Goal: Task Accomplishment & Management: Manage account settings

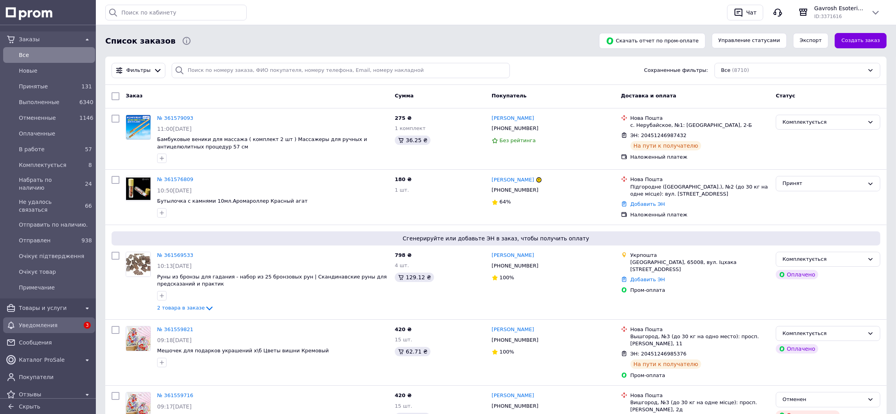
click at [42, 321] on span "Уведомления" at bounding box center [49, 325] width 60 height 8
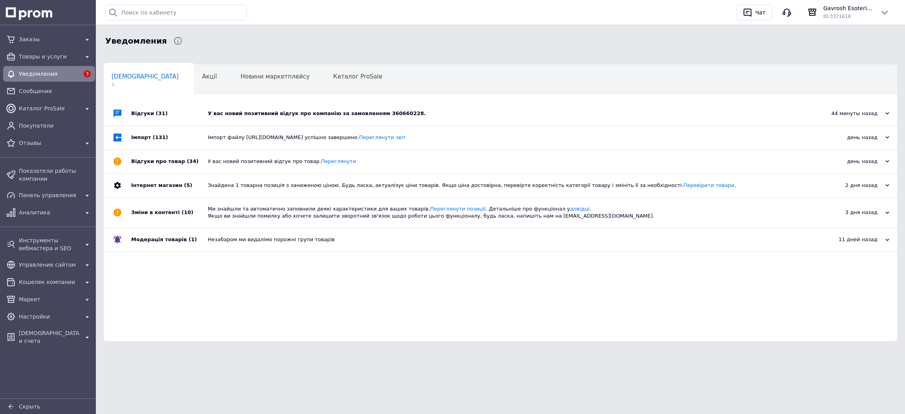
click at [265, 113] on div "У вас новий позитивний відгук про компанію за замовленням 360660228." at bounding box center [509, 113] width 603 height 7
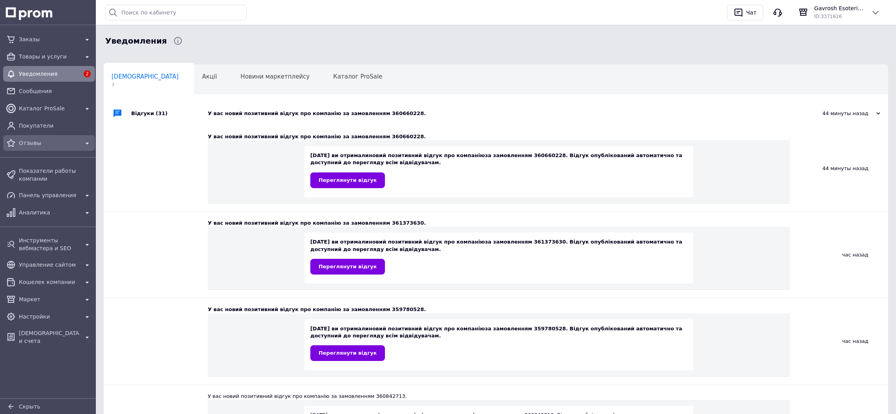
click at [50, 139] on span "Отзывы" at bounding box center [49, 143] width 60 height 8
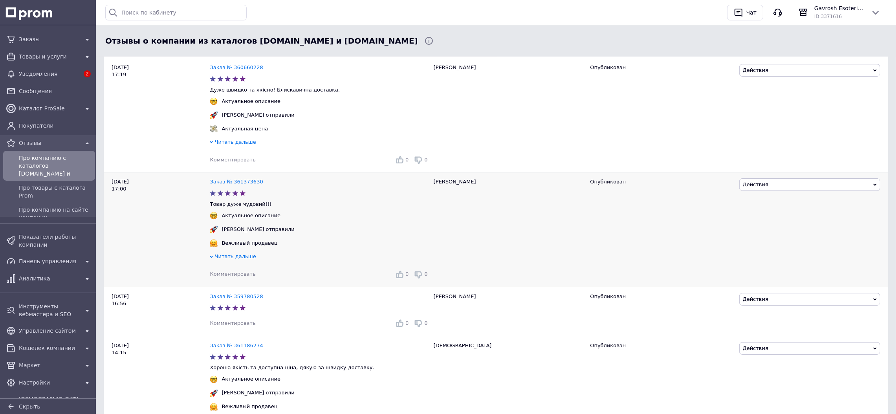
scroll to position [118, 0]
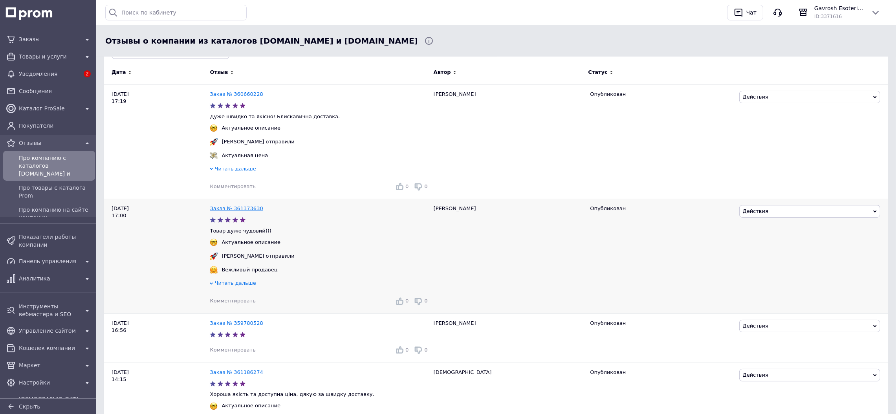
click at [251, 209] on link "Заказ № 361373630" at bounding box center [236, 208] width 53 height 6
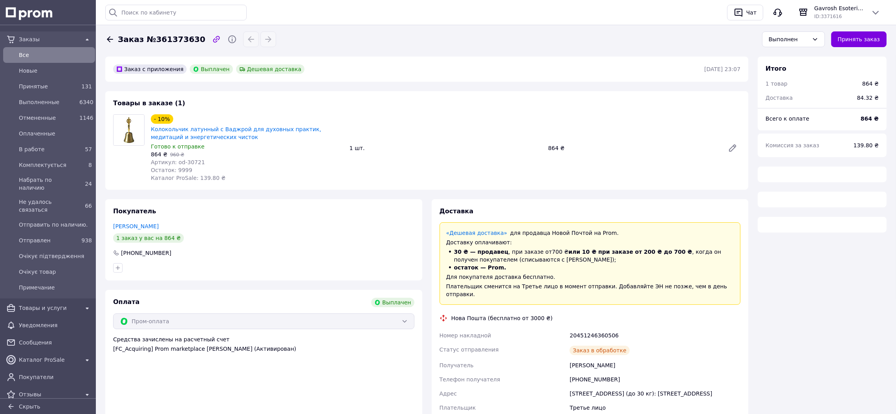
click at [53, 56] on span "Все" at bounding box center [55, 55] width 73 height 8
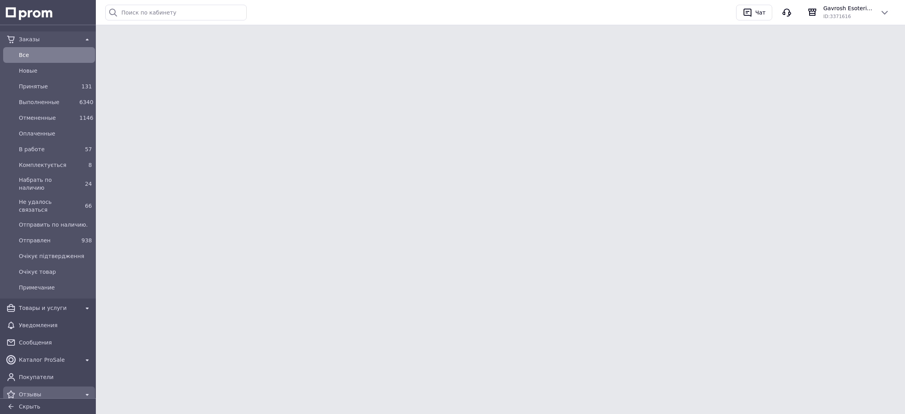
click at [38, 390] on span "Отзывы" at bounding box center [49, 394] width 60 height 8
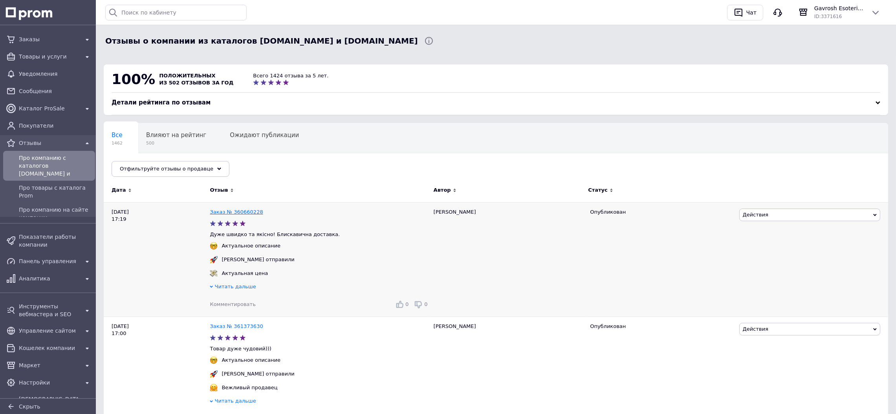
click at [241, 212] on link "Заказ № 360660228" at bounding box center [236, 212] width 53 height 6
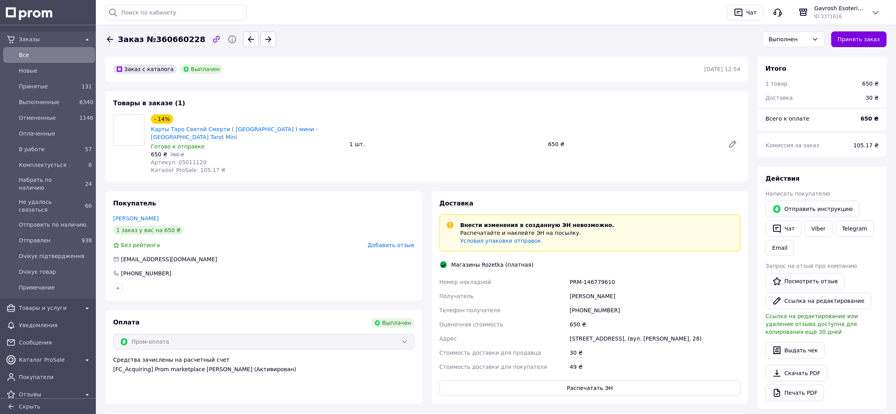
scroll to position [62, 0]
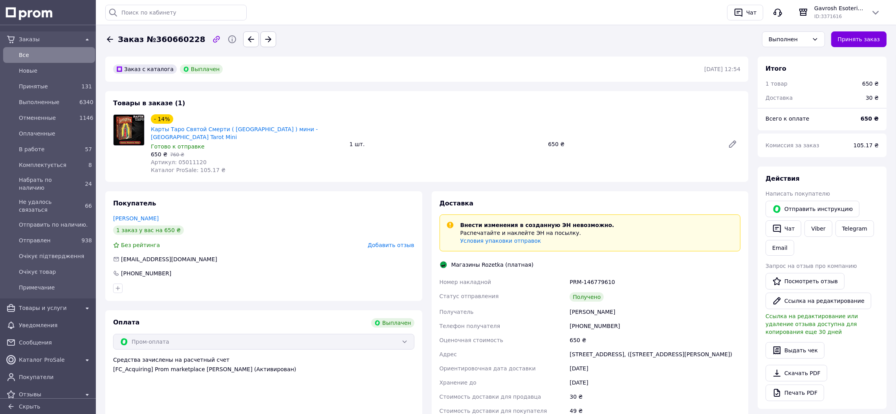
click at [54, 51] on span "Все" at bounding box center [55, 55] width 73 height 8
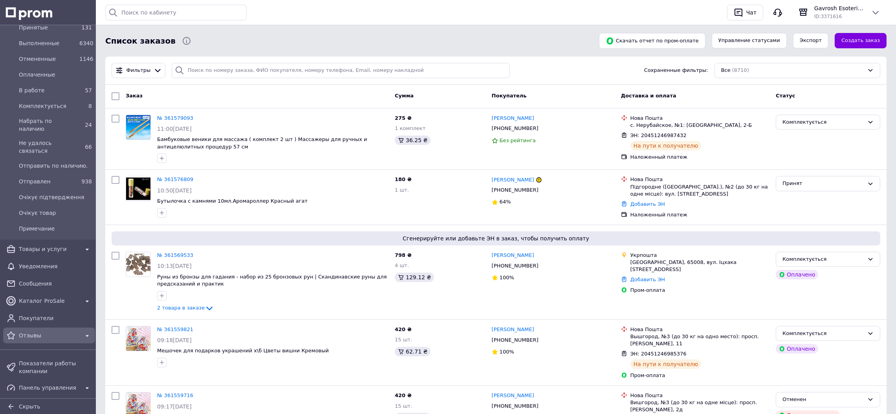
click at [36, 335] on span "Отзывы" at bounding box center [49, 335] width 60 height 8
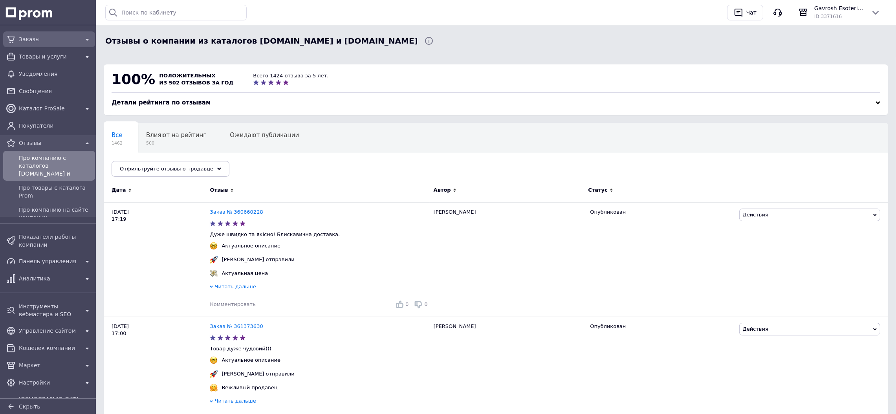
click at [60, 38] on span "Заказы" at bounding box center [49, 39] width 60 height 8
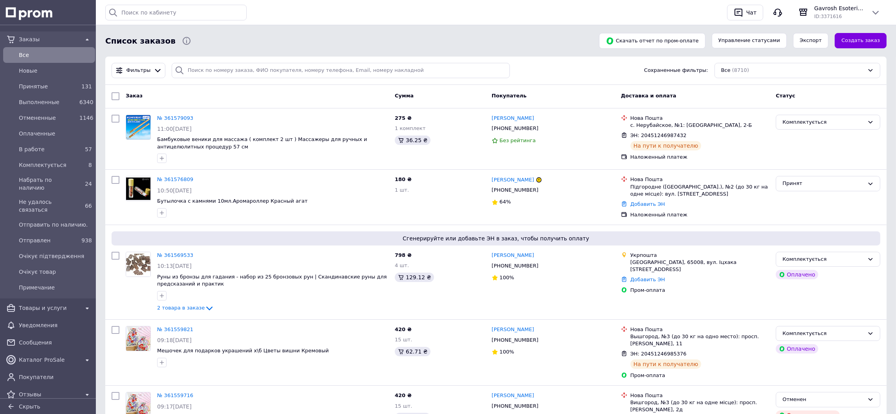
click at [44, 56] on span "Все" at bounding box center [55, 55] width 73 height 8
click at [786, 186] on div "Принят" at bounding box center [823, 183] width 82 height 8
click at [791, 213] on li "Отменен" at bounding box center [828, 214] width 104 height 15
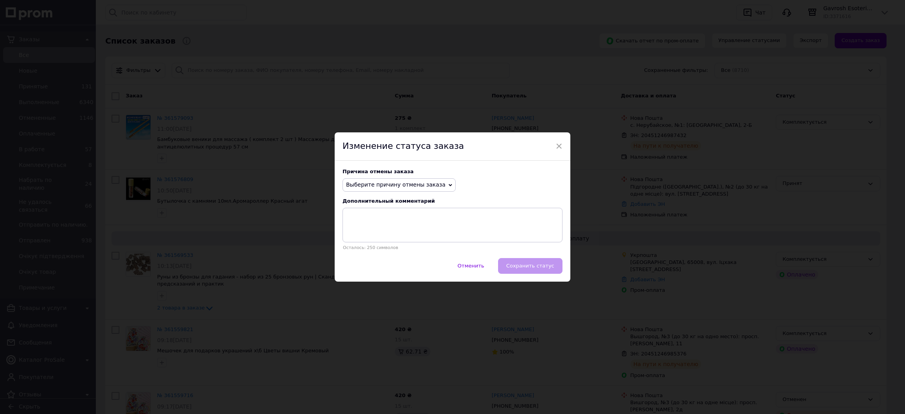
click at [380, 184] on span "Выберите причину отмены заказа" at bounding box center [395, 184] width 99 height 6
click at [381, 231] on li "По просьбе покупателя" at bounding box center [399, 233] width 112 height 11
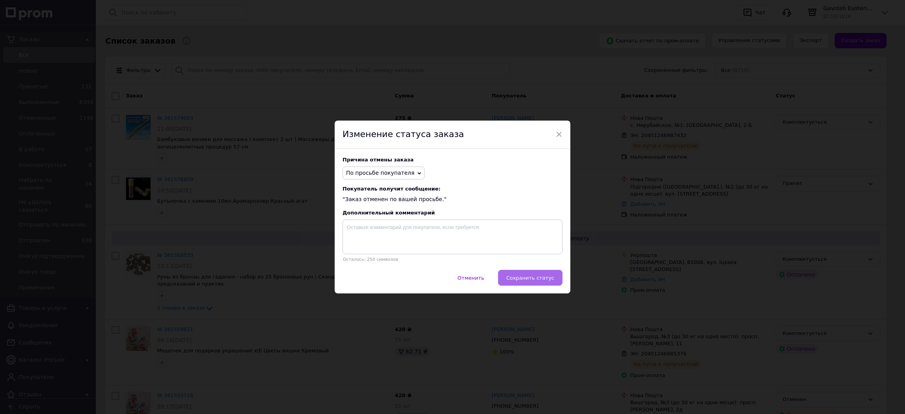
click at [526, 275] on button "Сохранить статус" at bounding box center [530, 278] width 64 height 16
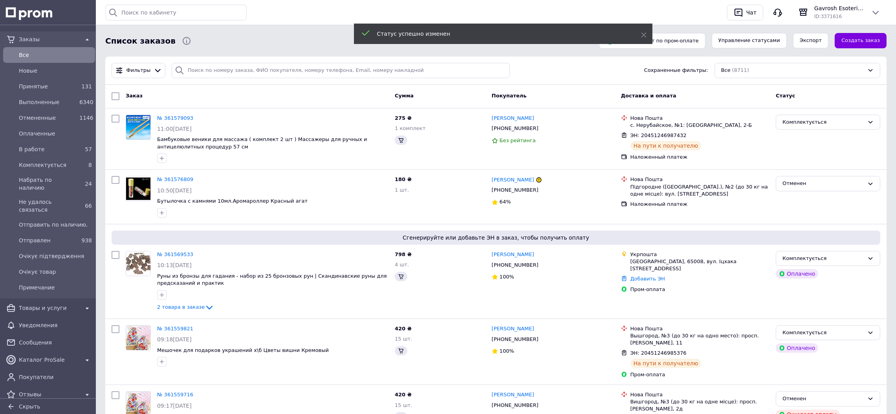
click at [501, 182] on link "[PERSON_NAME]" at bounding box center [513, 179] width 42 height 7
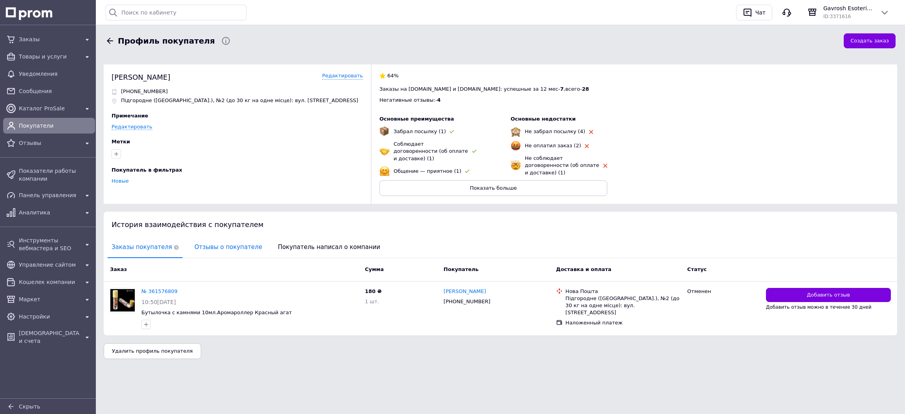
click at [227, 240] on span "Отзывы о покупателе" at bounding box center [227, 247] width 75 height 20
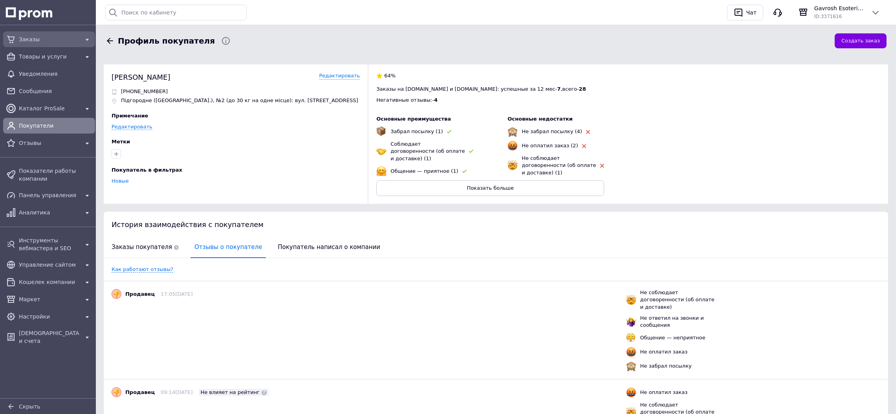
click at [75, 38] on span "Заказы" at bounding box center [49, 39] width 60 height 8
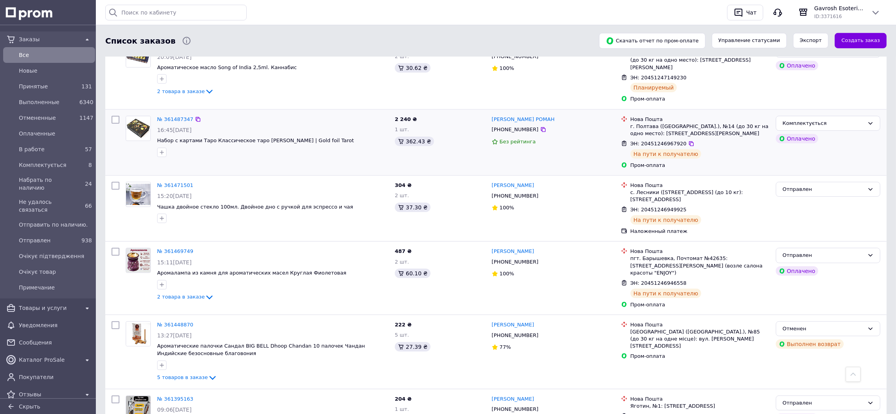
scroll to position [765, 0]
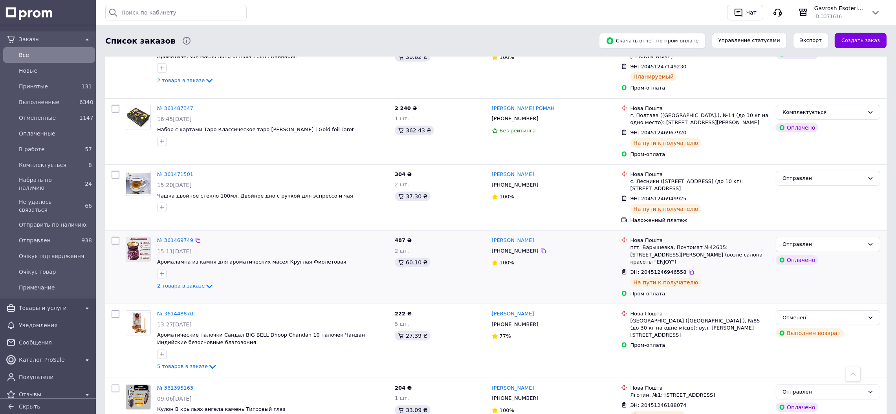
click at [205, 282] on icon at bounding box center [209, 286] width 9 height 9
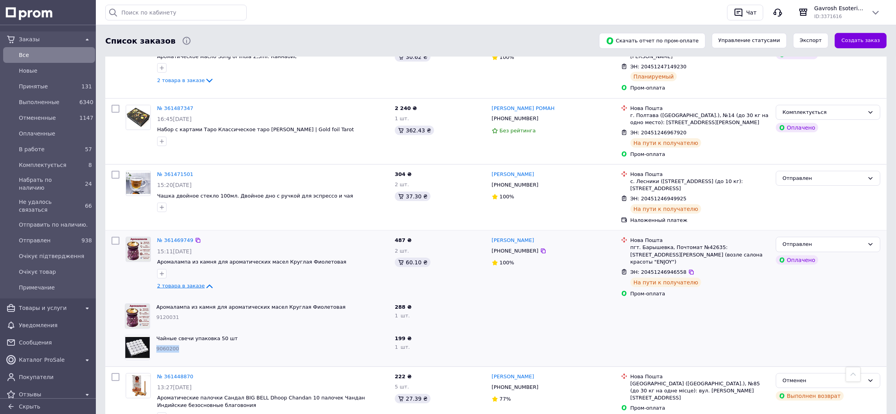
drag, startPoint x: 176, startPoint y: 317, endPoint x: 155, endPoint y: 318, distance: 20.8
click at [155, 332] on div "Чайные свечи упаковка 50 шт 9060200" at bounding box center [272, 347] width 238 height 31
copy span "9060200"
click at [541, 249] on icon at bounding box center [543, 251] width 5 height 5
click at [162, 271] on icon "button" at bounding box center [162, 274] width 6 height 6
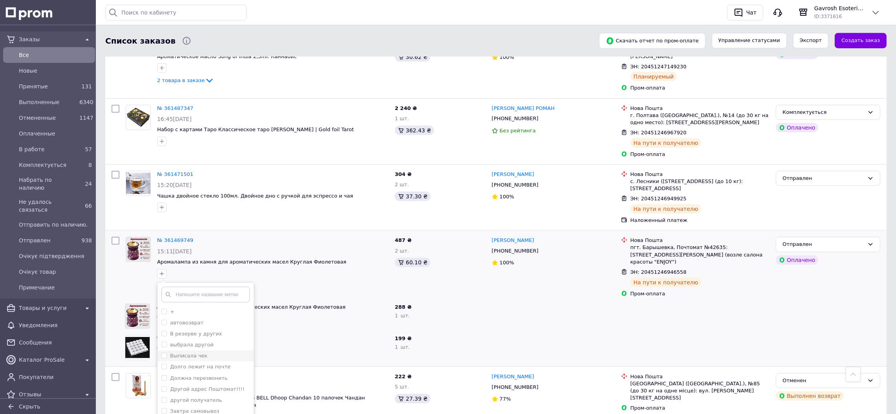
click at [195, 350] on li "Выписала чек" at bounding box center [205, 355] width 96 height 11
checkbox input "true"
drag, startPoint x: 228, startPoint y: 407, endPoint x: 232, endPoint y: 407, distance: 3.9
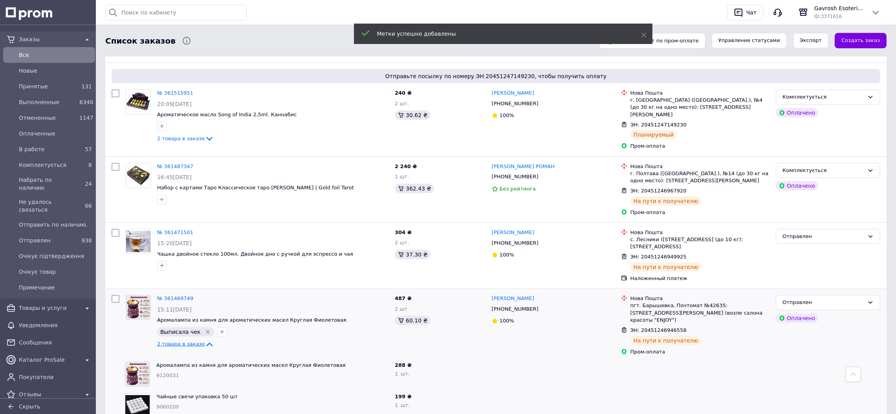
scroll to position [707, 0]
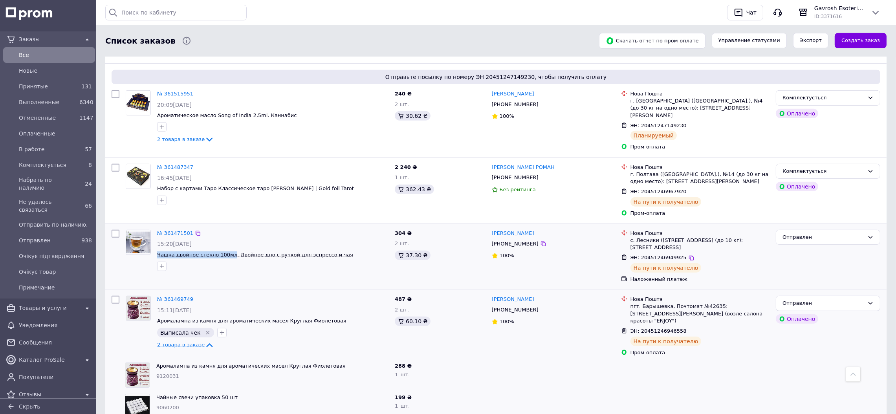
drag, startPoint x: 154, startPoint y: 235, endPoint x: 225, endPoint y: 233, distance: 70.7
click at [225, 233] on div "№ 361471501 15:20, 11.09.2025 Чашка двойное стекло 100мл. Двойное дно с ручкой …" at bounding box center [273, 251] width 238 height 48
copy span "Чашка двойное стекло 100мл"
click at [176, 252] on span "Чашка двойное стекло 100мл. Двойное дно с ручкой для эспрессо и чая" at bounding box center [255, 255] width 196 height 6
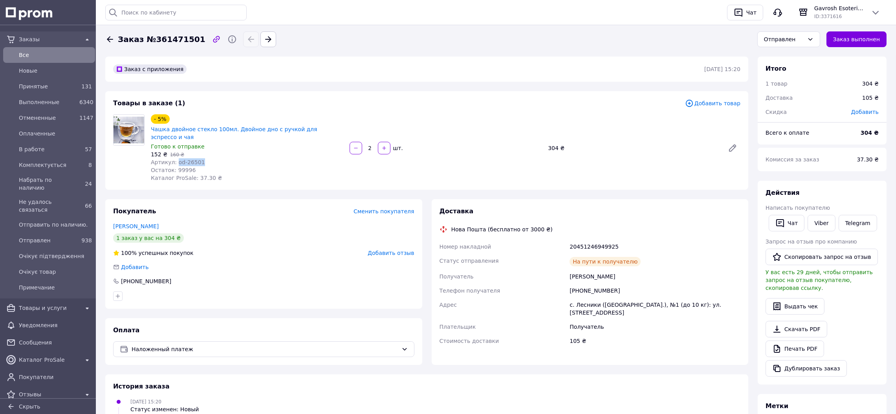
drag, startPoint x: 198, startPoint y: 155, endPoint x: 174, endPoint y: 158, distance: 24.5
click at [174, 158] on div "Артикул: od-26501" at bounding box center [247, 162] width 192 height 8
copy span "od-26501"
drag, startPoint x: 617, startPoint y: 242, endPoint x: 569, endPoint y: 238, distance: 48.1
click at [569, 240] on div "20451246949925" at bounding box center [655, 247] width 174 height 14
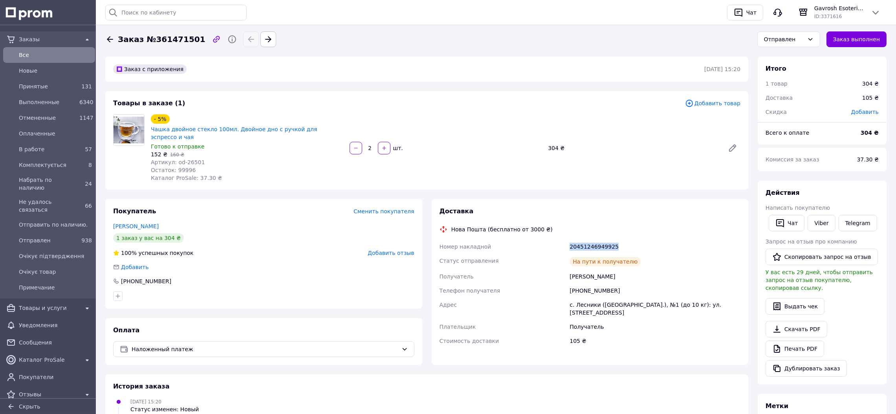
copy div "20451246949925"
click at [77, 53] on span "Все" at bounding box center [55, 55] width 73 height 8
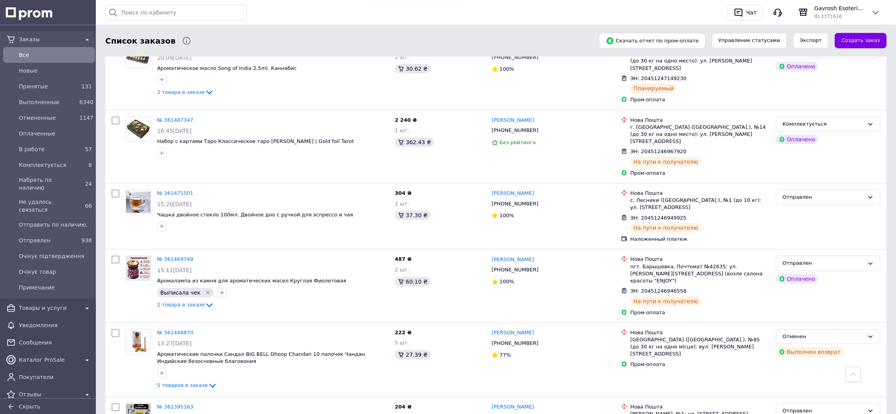
scroll to position [765, 0]
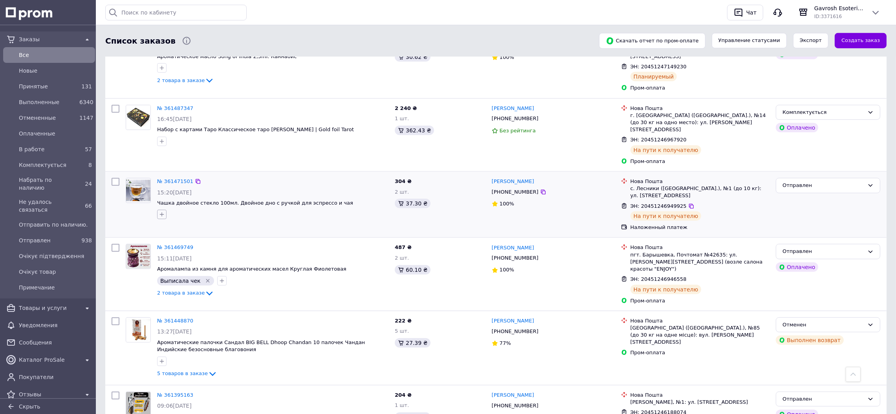
click at [163, 211] on icon "button" at bounding box center [162, 214] width 6 height 6
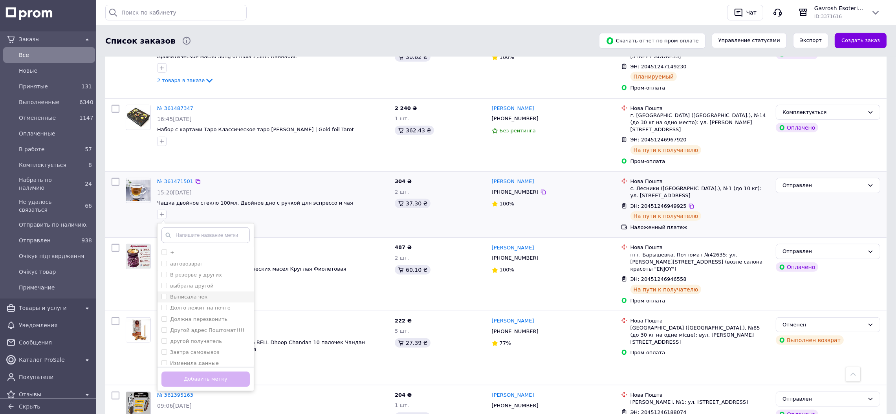
click at [187, 294] on label "Выписала чек" at bounding box center [188, 297] width 37 height 6
checkbox input "true"
click at [224, 372] on button "Добавить метку" at bounding box center [205, 379] width 88 height 15
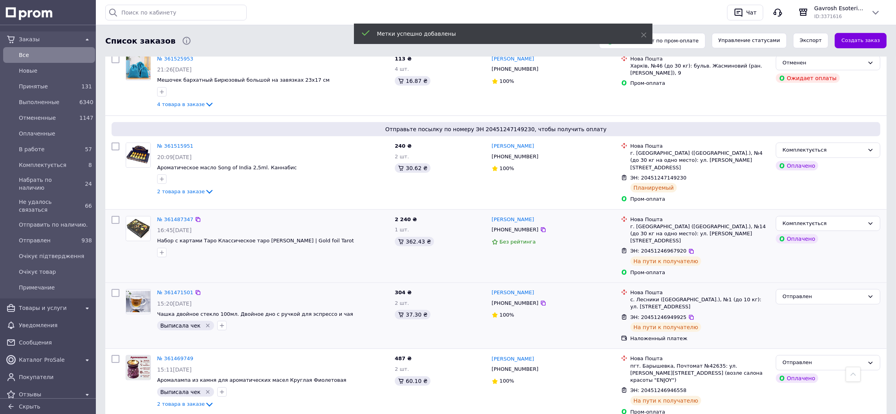
scroll to position [648, 0]
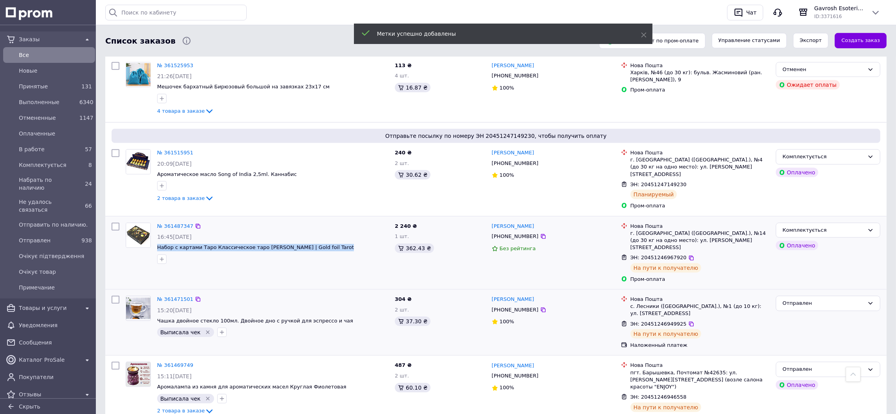
drag, startPoint x: 156, startPoint y: 227, endPoint x: 330, endPoint y: 226, distance: 173.6
click at [330, 226] on div "№ 361487347 16:45, 11.09.2025 Набор с картами Таро Классическое таро Райдера Уэ…" at bounding box center [273, 244] width 238 height 48
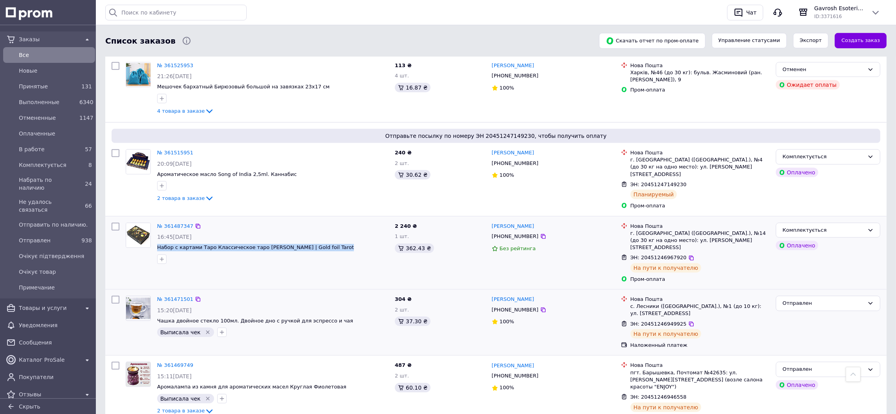
copy span "Набор с картами Таро Классическое таро [PERSON_NAME] | Gold foil Tarot"
click at [322, 244] on span "Набор с картами Таро Классическое таро [PERSON_NAME] | Gold foil Tarot" at bounding box center [255, 247] width 197 height 6
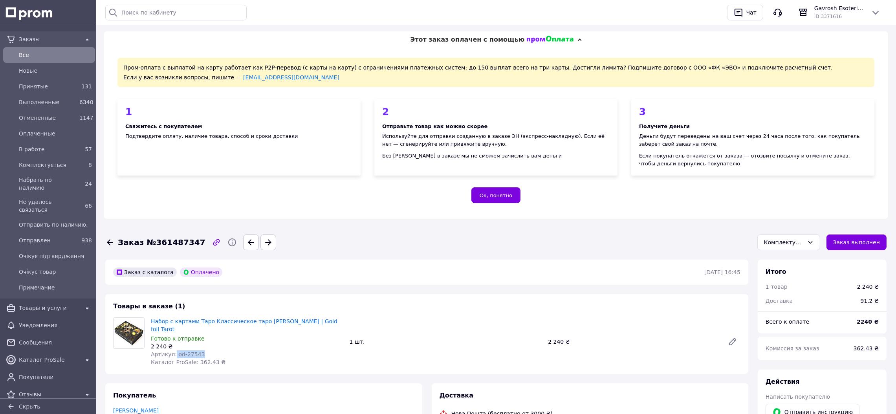
drag, startPoint x: 199, startPoint y: 346, endPoint x: 172, endPoint y: 347, distance: 26.7
click at [172, 350] on div "Артикул: od-27543" at bounding box center [247, 354] width 192 height 8
copy span "od-27543"
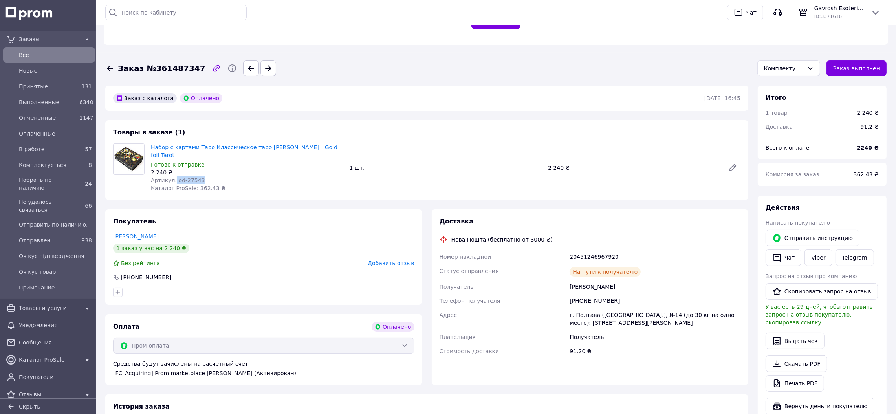
scroll to position [176, 0]
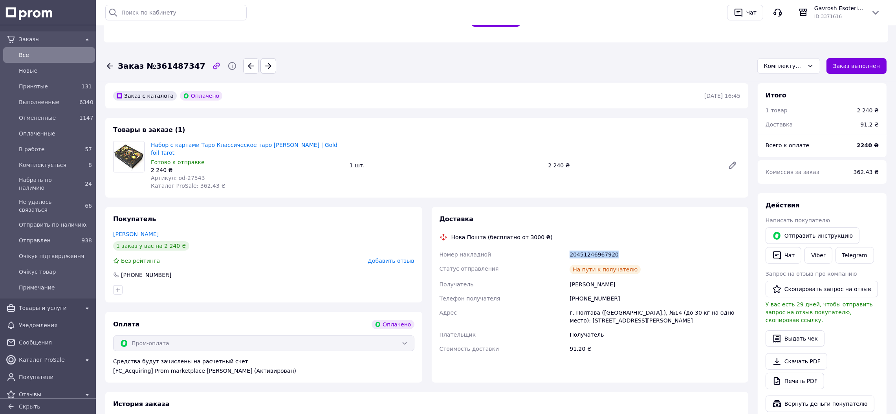
drag, startPoint x: 611, startPoint y: 246, endPoint x: 571, endPoint y: 246, distance: 40.8
click at [571, 247] on div "20451246967920" at bounding box center [655, 254] width 174 height 14
drag, startPoint x: 611, startPoint y: 289, endPoint x: 578, endPoint y: 291, distance: 32.7
click at [578, 291] on div "[PHONE_NUMBER]" at bounding box center [655, 298] width 174 height 14
copy div "0505259616"
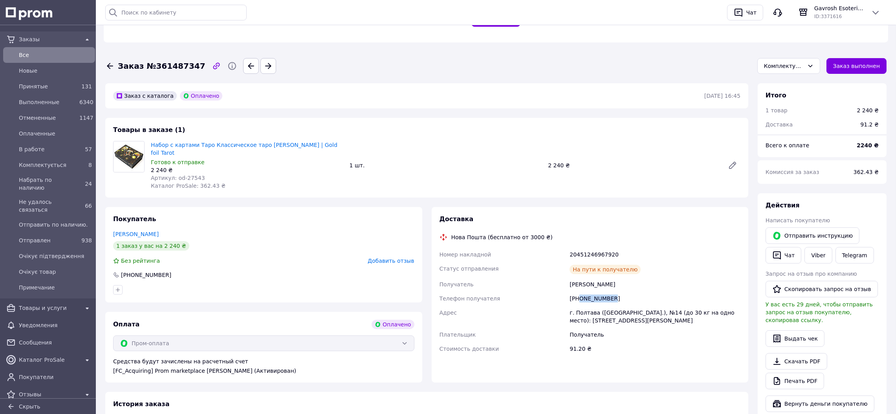
click at [62, 54] on span "Все" at bounding box center [55, 55] width 73 height 8
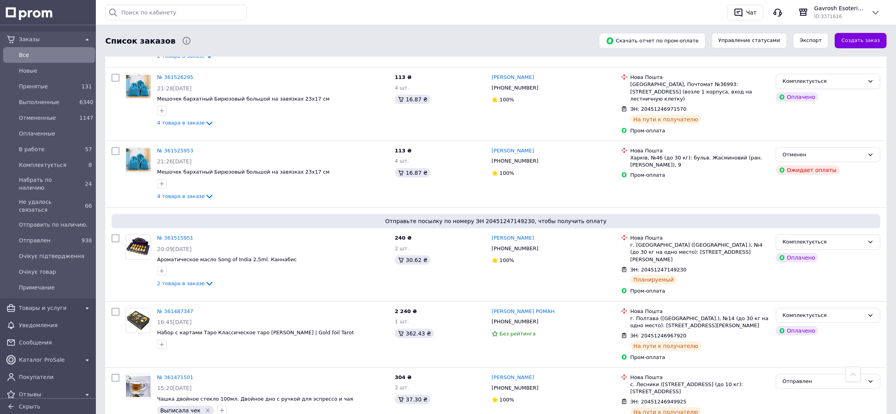
scroll to position [648, 0]
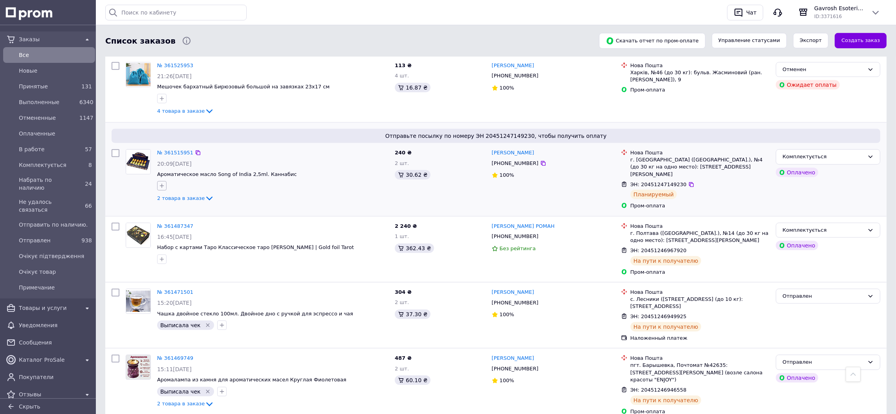
click at [161, 181] on button "button" at bounding box center [161, 185] width 9 height 9
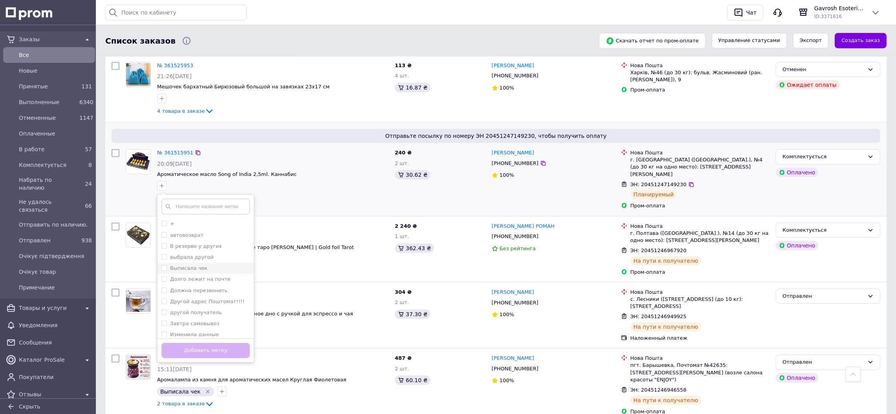
click at [192, 265] on label "Выписала чек" at bounding box center [188, 268] width 37 height 6
checkbox input "true"
click at [222, 343] on button "Добавить метку" at bounding box center [205, 350] width 88 height 15
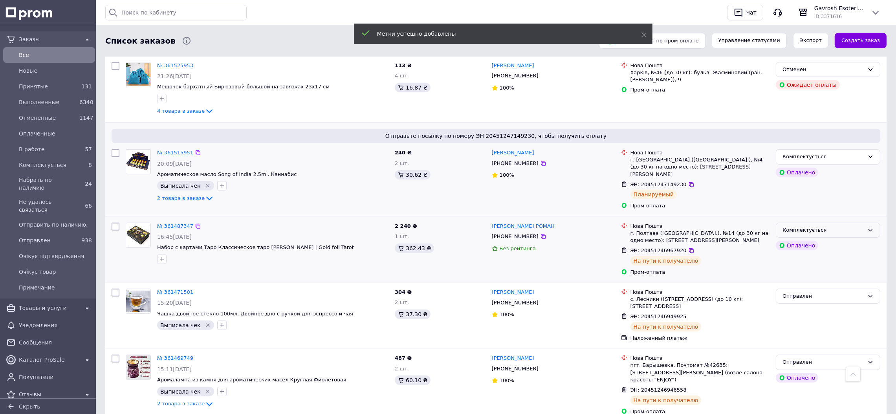
drag, startPoint x: 818, startPoint y: 209, endPoint x: 818, endPoint y: 214, distance: 5.5
click at [818, 226] on div "Комплектується" at bounding box center [823, 230] width 82 height 8
click at [813, 247] on li "Отправлен" at bounding box center [828, 254] width 104 height 15
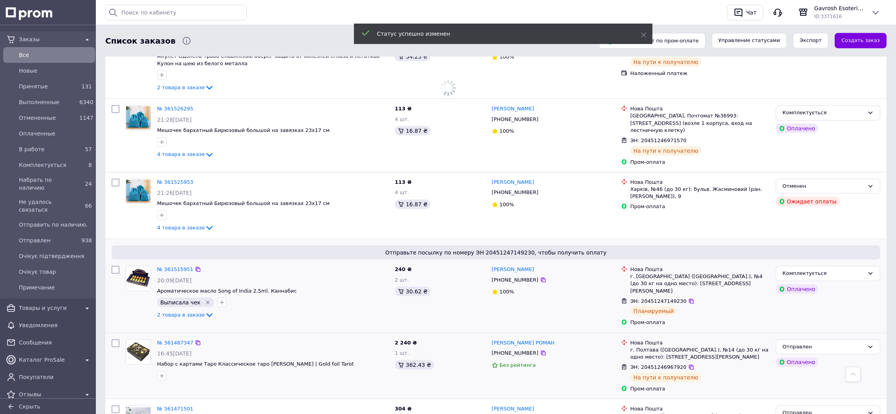
scroll to position [530, 0]
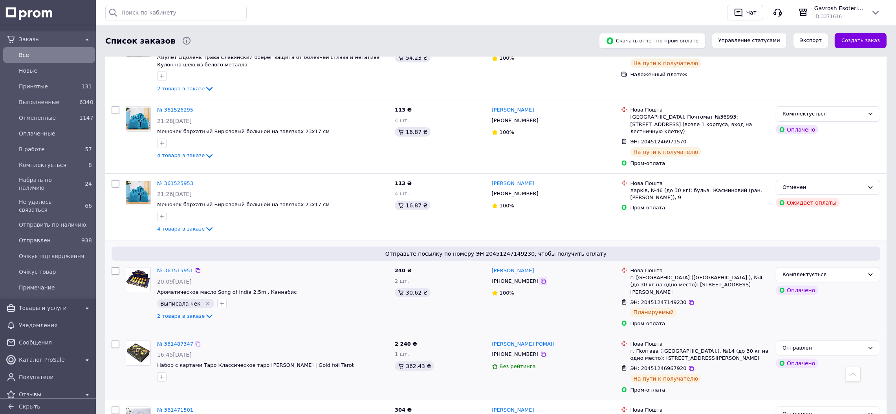
click at [540, 278] on icon at bounding box center [543, 281] width 6 height 6
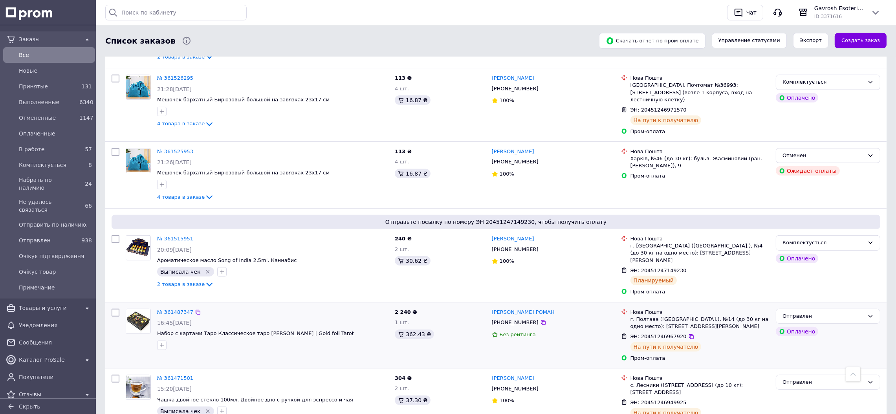
scroll to position [589, 0]
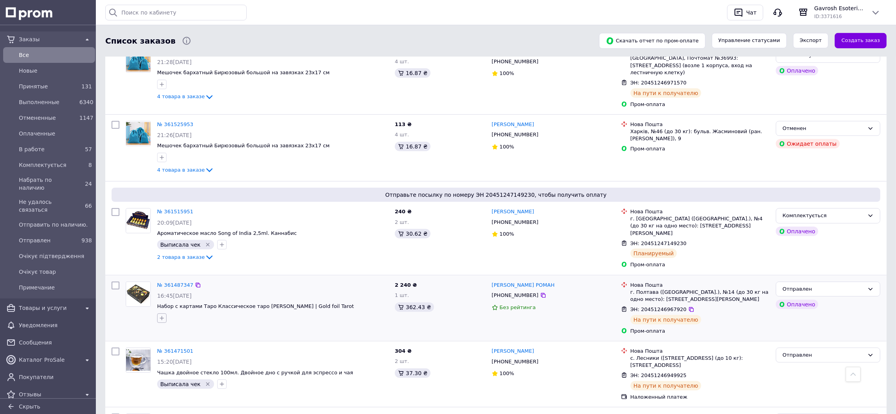
click at [162, 315] on icon "button" at bounding box center [162, 318] width 6 height 6
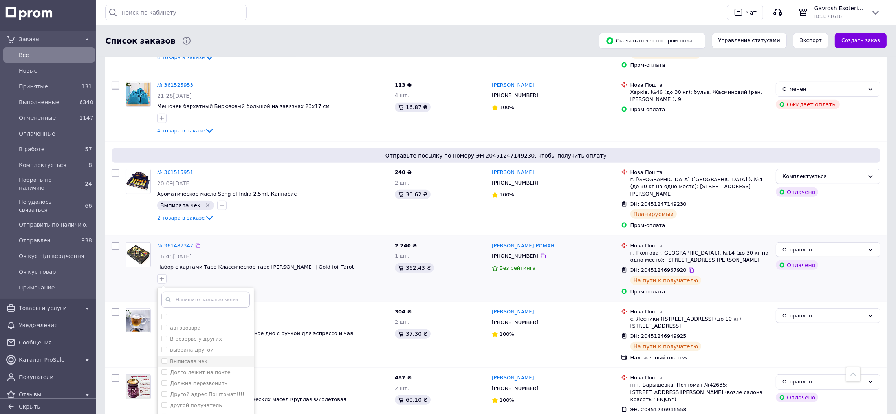
scroll to position [648, 0]
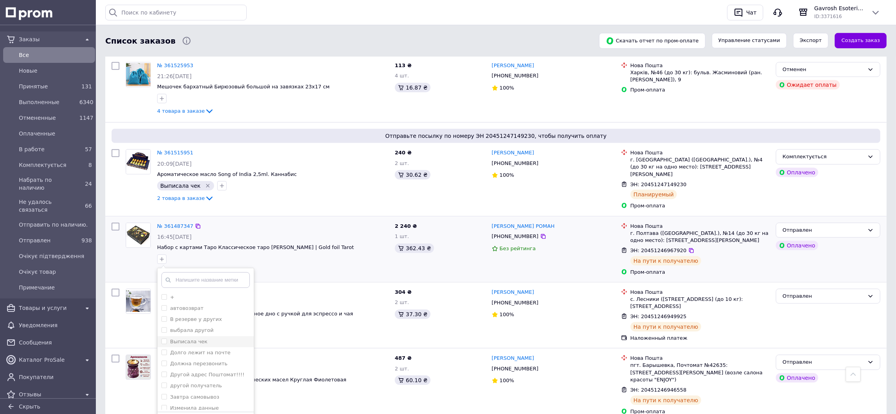
click at [176, 339] on label "Выписала чек" at bounding box center [188, 342] width 37 height 6
checkbox input "true"
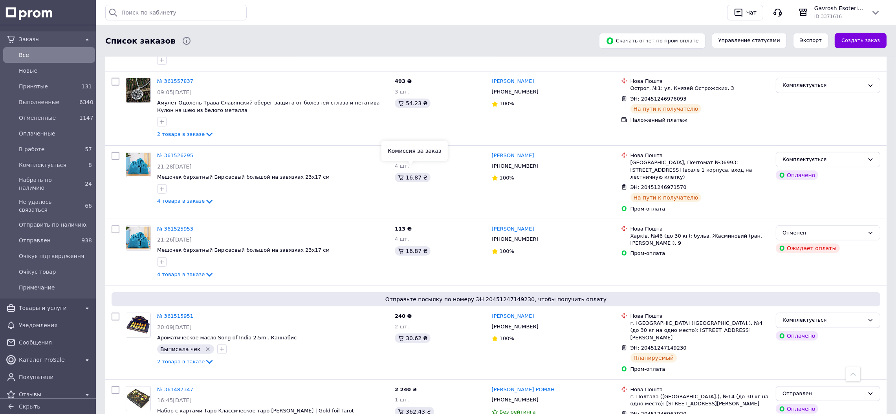
scroll to position [471, 0]
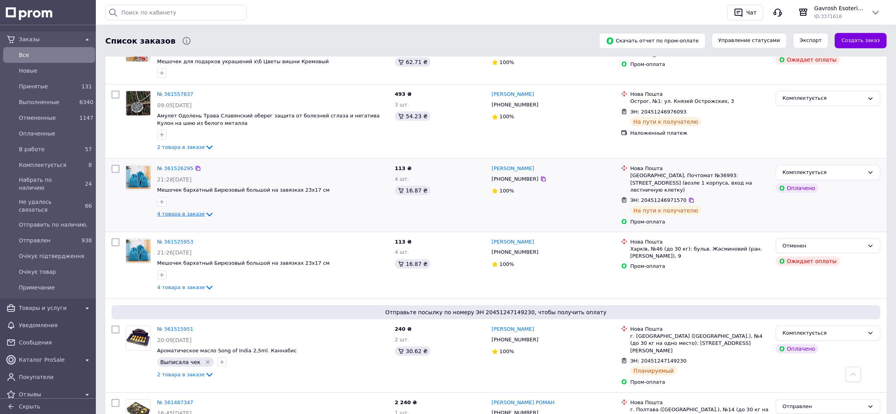
click at [179, 211] on span "4 товара в заказе" at bounding box center [181, 214] width 48 height 6
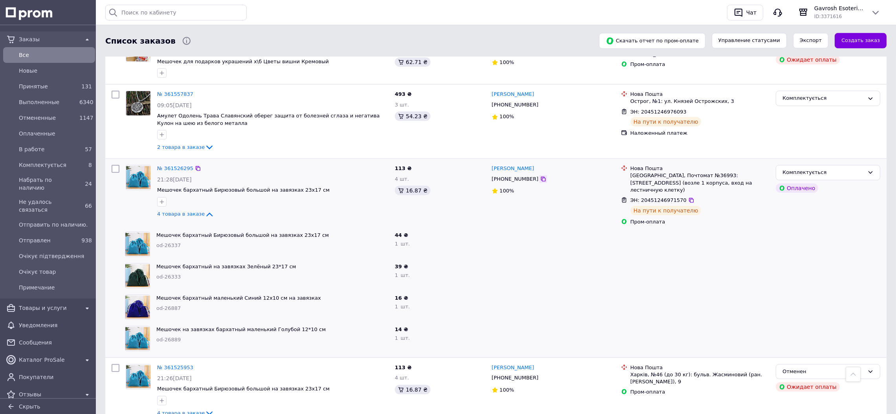
click at [540, 176] on icon at bounding box center [543, 179] width 6 height 6
click at [162, 199] on icon "button" at bounding box center [162, 202] width 6 height 6
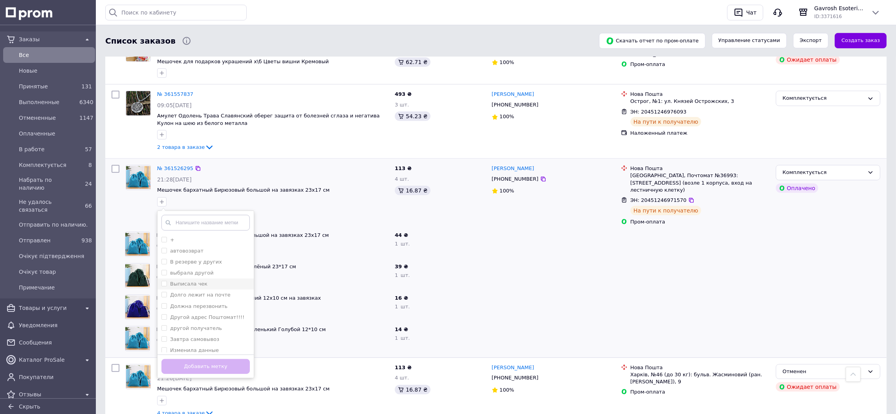
click at [189, 281] on label "Выписала чек" at bounding box center [188, 284] width 37 height 6
checkbox input "true"
click at [202, 359] on button "Добавить метку" at bounding box center [205, 366] width 88 height 15
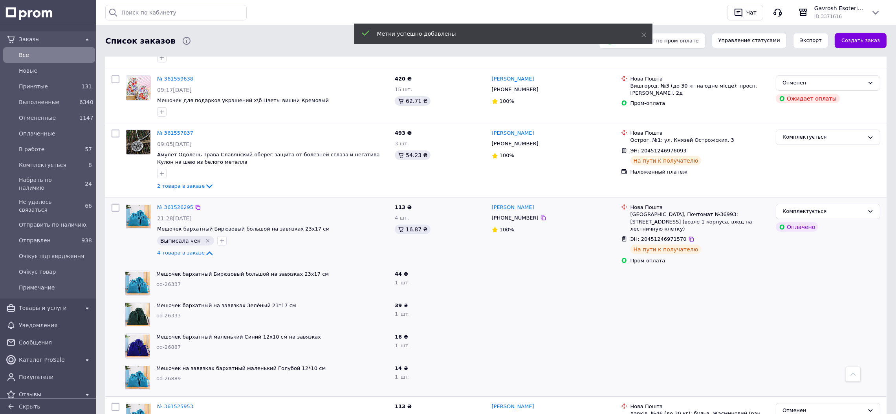
scroll to position [412, 0]
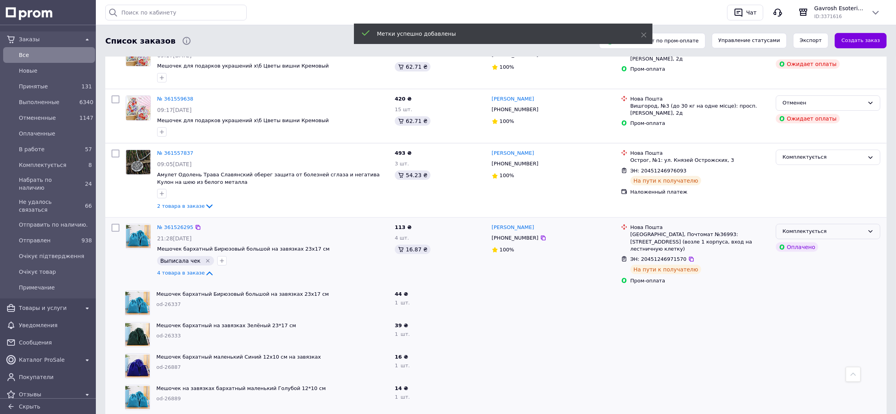
click at [810, 227] on div "Комплектується" at bounding box center [823, 231] width 82 height 8
click at [797, 297] on li "Отправлен" at bounding box center [828, 304] width 104 height 15
click at [182, 203] on span "2 товара в заказе" at bounding box center [181, 206] width 48 height 6
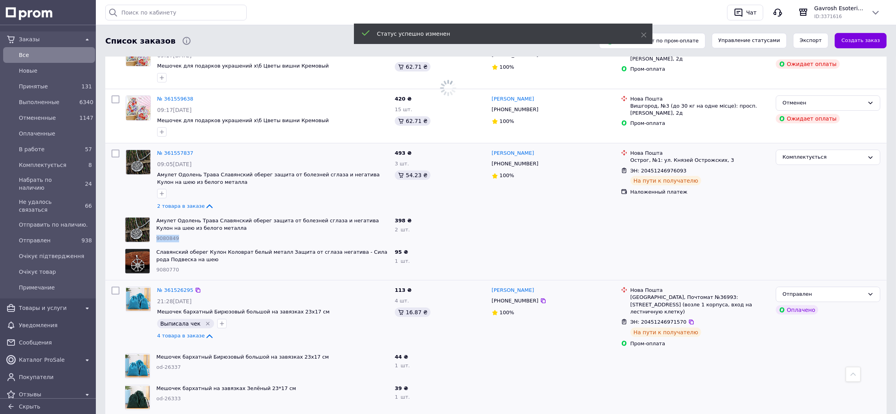
drag, startPoint x: 176, startPoint y: 233, endPoint x: 155, endPoint y: 232, distance: 20.8
click at [155, 232] on div "Амулет Одолень Трава Славянский оберег защита от болезней сглаза и негатива Кул…" at bounding box center [272, 229] width 238 height 31
copy span "9080849"
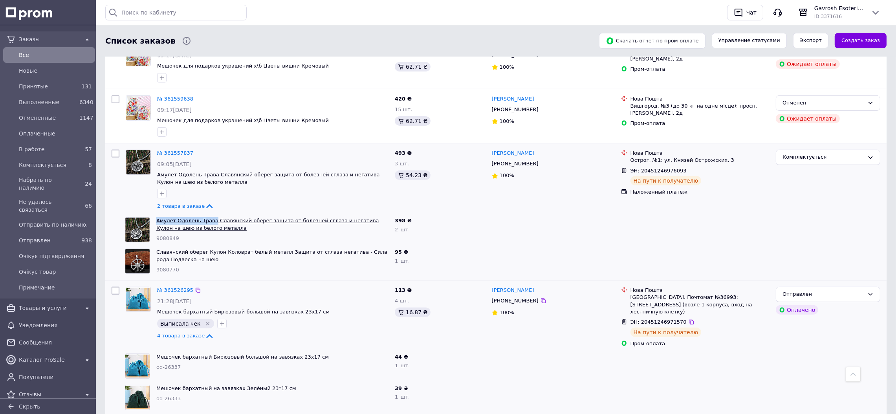
drag, startPoint x: 154, startPoint y: 213, endPoint x: 209, endPoint y: 216, distance: 54.7
click at [209, 216] on div "Амулет Одолень Трава Славянский оберег защита от болезней сглаза и негатива Кул…" at bounding box center [272, 229] width 238 height 31
copy link "Амулет Одолень Трава"
click at [171, 150] on link "№ 361557837" at bounding box center [175, 153] width 36 height 6
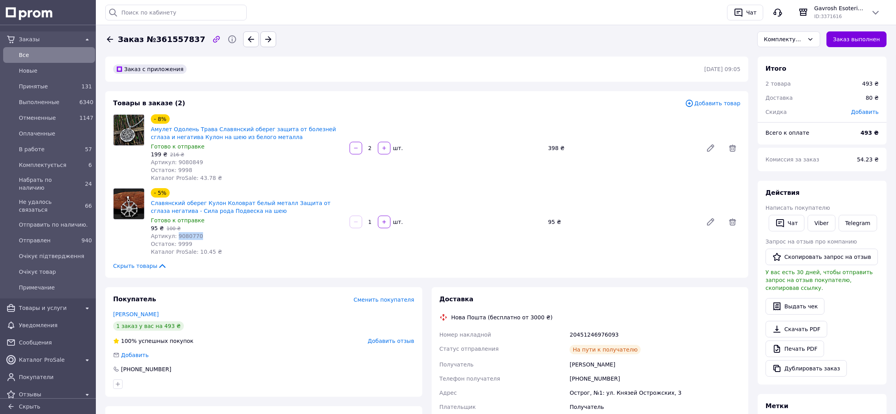
drag, startPoint x: 195, startPoint y: 236, endPoint x: 174, endPoint y: 236, distance: 21.2
click at [174, 236] on div "Артикул: 9080770" at bounding box center [247, 236] width 192 height 8
copy span "9080770"
drag, startPoint x: 148, startPoint y: 203, endPoint x: 240, endPoint y: 205, distance: 92.3
click at [240, 205] on div "- 5% Славянский оберег Кулон Коловрат белый металл Защита от сглаза негатива - …" at bounding box center [247, 222] width 199 height 71
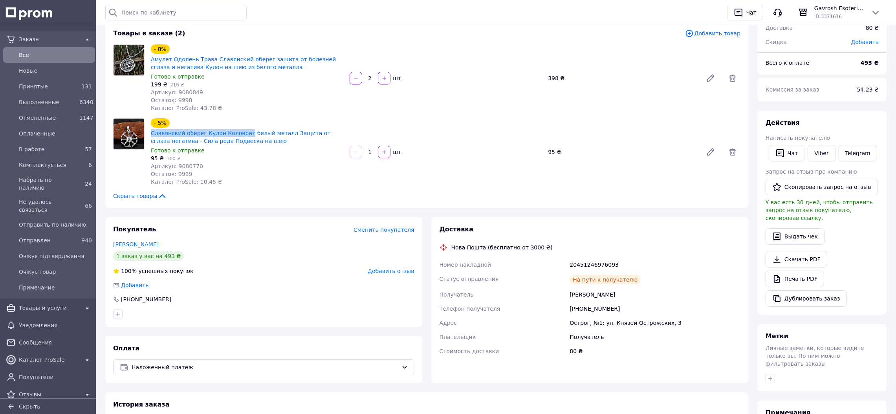
scroll to position [176, 0]
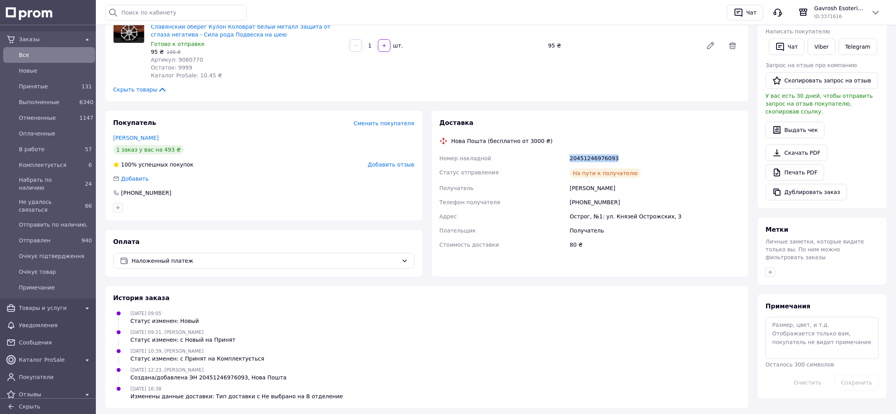
drag, startPoint x: 613, startPoint y: 155, endPoint x: 567, endPoint y: 154, distance: 46.0
click at [567, 154] on div "Номер накладной 20451246976093 Статус отправления На пути к получателю Получате…" at bounding box center [590, 201] width 304 height 101
copy div "Номер накладной 20451246976093"
click at [31, 53] on span "Все" at bounding box center [55, 55] width 73 height 8
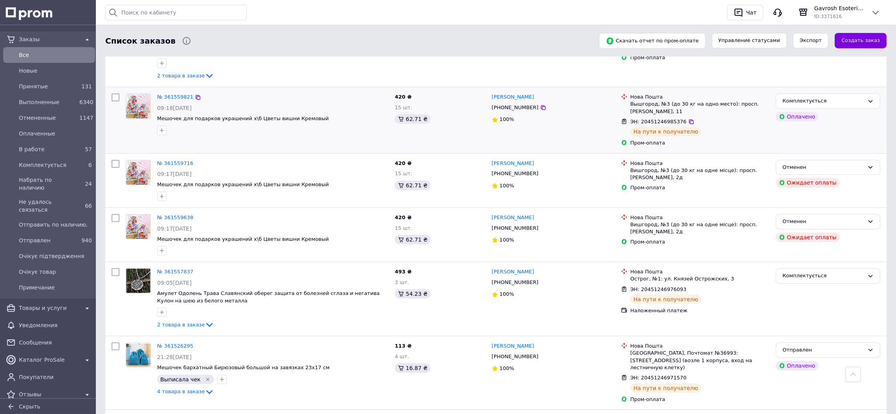
scroll to position [353, 0]
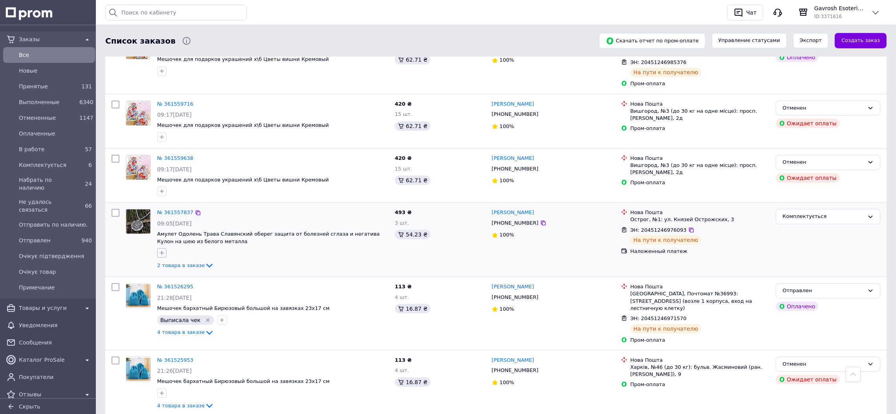
click at [159, 249] on button "button" at bounding box center [161, 252] width 9 height 9
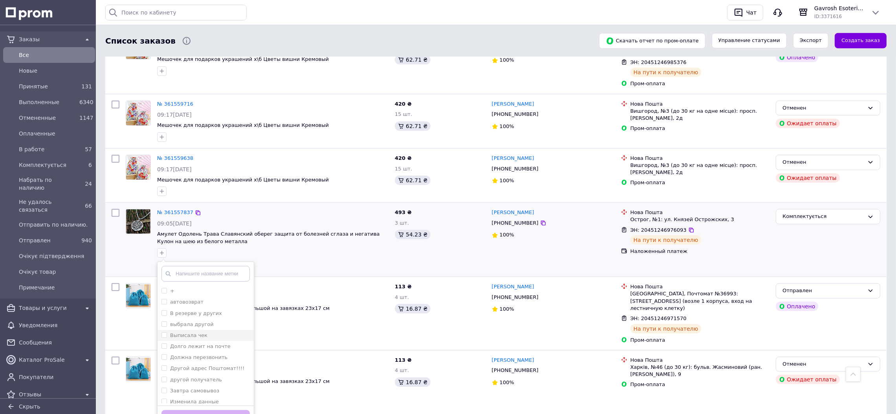
click at [176, 332] on label "Выписала чек" at bounding box center [188, 335] width 37 height 6
checkbox input "true"
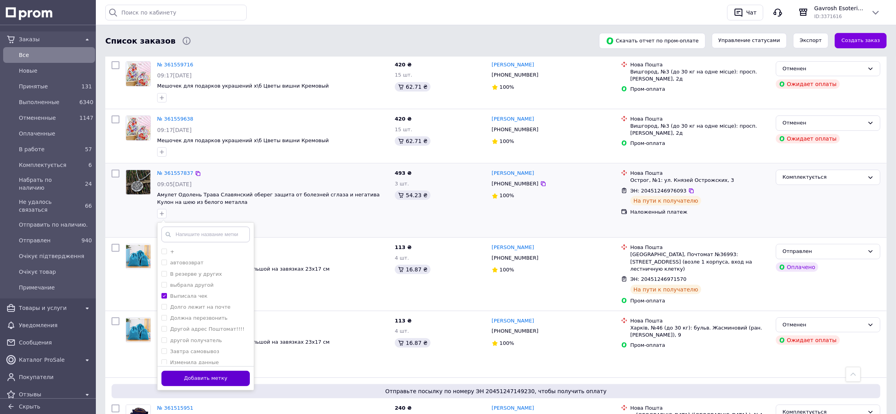
scroll to position [412, 0]
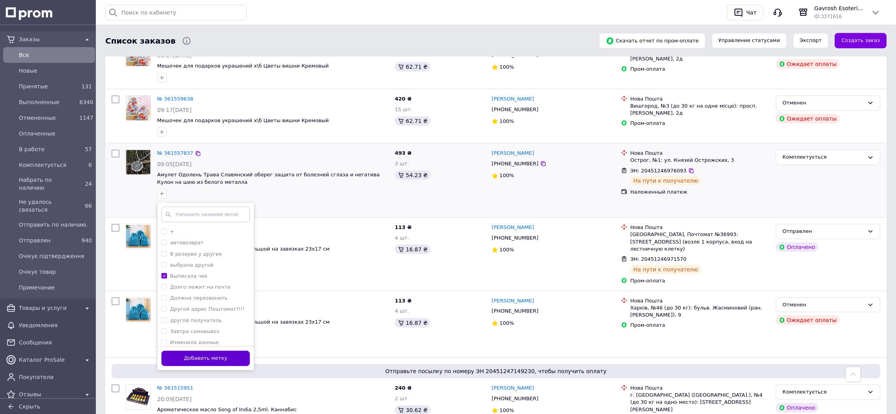
click at [223, 351] on button "Добавить метку" at bounding box center [205, 358] width 88 height 15
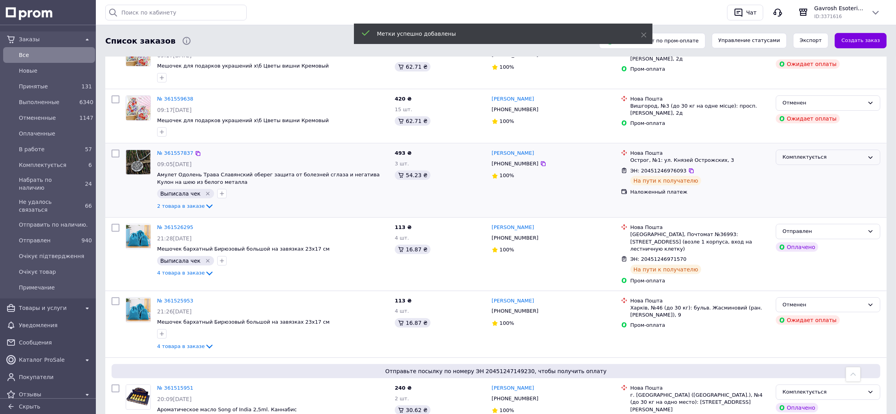
click at [803, 153] on div "Комплектується" at bounding box center [823, 157] width 82 height 8
drag, startPoint x: 807, startPoint y: 218, endPoint x: 802, endPoint y: 220, distance: 5.5
click at [807, 222] on li "Отправлен" at bounding box center [828, 229] width 104 height 15
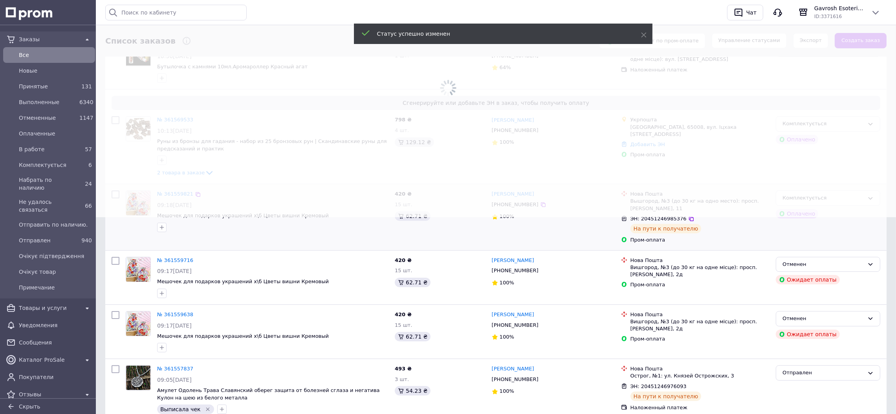
scroll to position [176, 0]
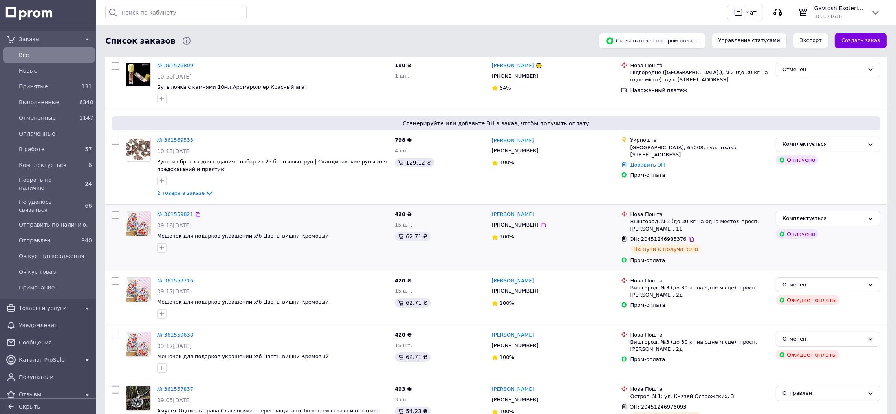
click at [192, 233] on span "Мешочек для подарков украшений х\б Цветы вишни Кремовый" at bounding box center [243, 236] width 172 height 6
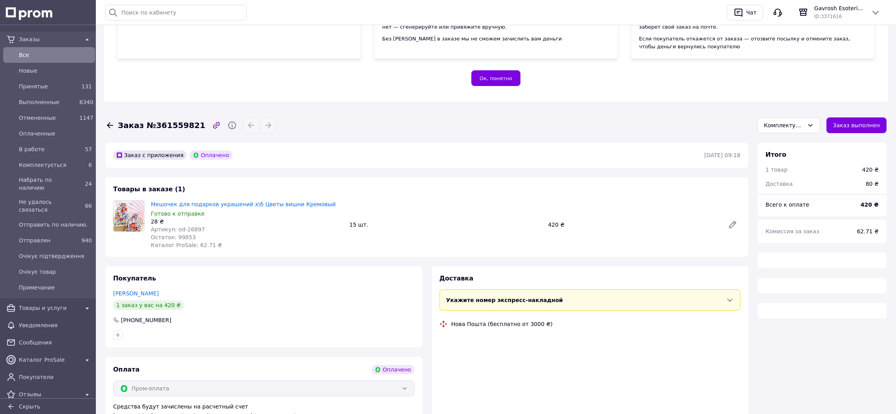
scroll to position [118, 0]
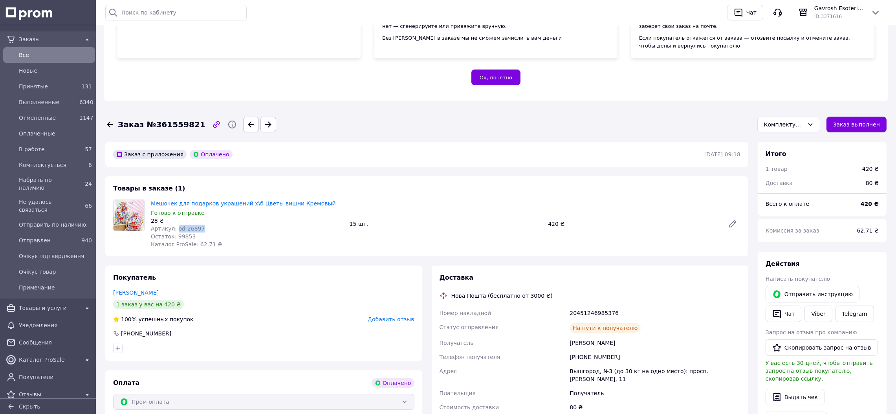
drag, startPoint x: 197, startPoint y: 231, endPoint x: 175, endPoint y: 230, distance: 22.0
click at [175, 230] on div "Артикул: od-26897" at bounding box center [247, 229] width 192 height 8
copy span "od-26897"
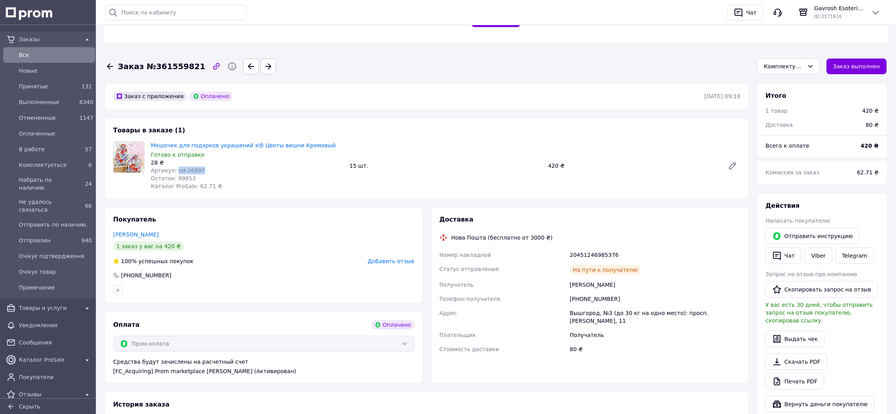
scroll to position [176, 0]
drag, startPoint x: 612, startPoint y: 298, endPoint x: 579, endPoint y: 298, distance: 33.4
click at [579, 298] on div "[PHONE_NUMBER]" at bounding box center [655, 298] width 174 height 14
copy div "0957370008"
click at [65, 54] on span "Все" at bounding box center [55, 55] width 73 height 8
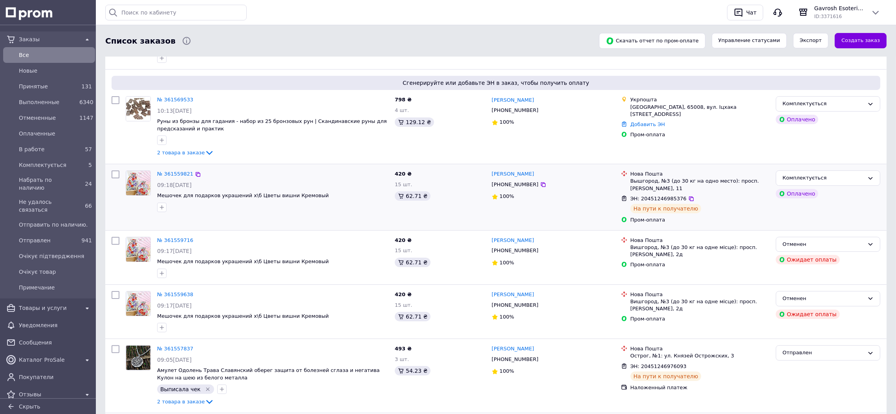
scroll to position [236, 0]
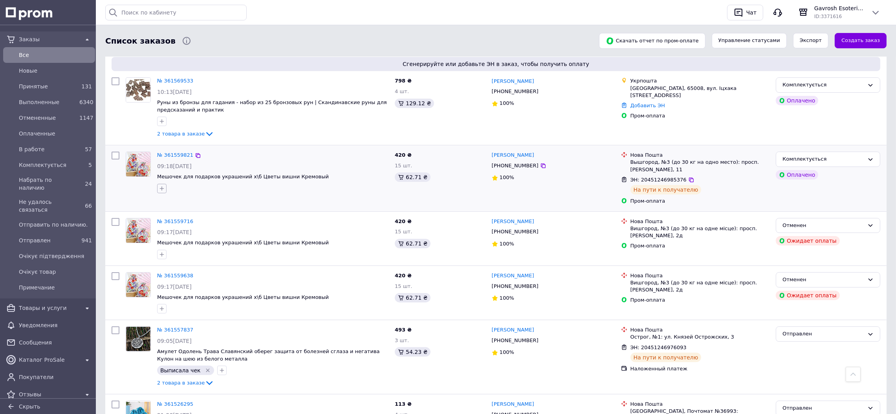
click at [159, 185] on icon "button" at bounding box center [162, 188] width 6 height 6
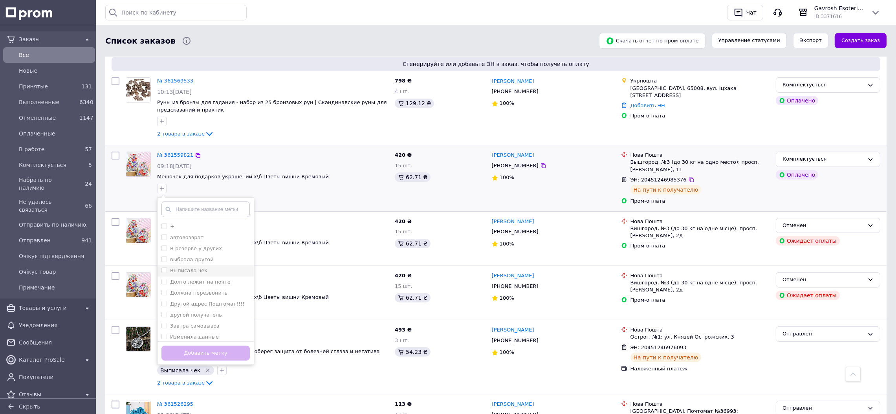
click at [179, 267] on label "Выписала чек" at bounding box center [188, 270] width 37 height 6
checkbox input "true"
click at [207, 346] on button "Добавить метку" at bounding box center [205, 353] width 88 height 15
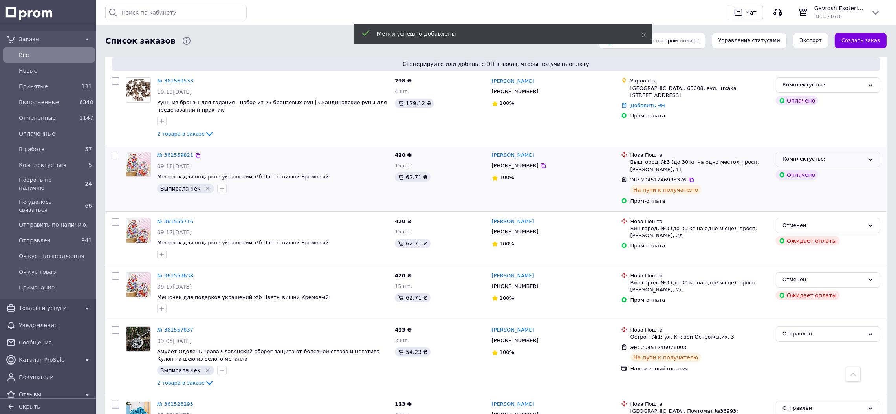
click at [849, 157] on div "Комплектується" at bounding box center [828, 159] width 104 height 15
click at [803, 177] on li "Отправлен" at bounding box center [828, 183] width 104 height 15
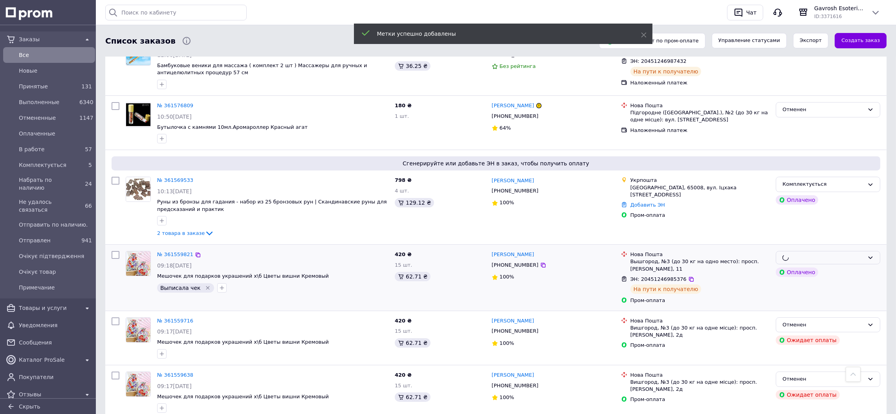
scroll to position [118, 0]
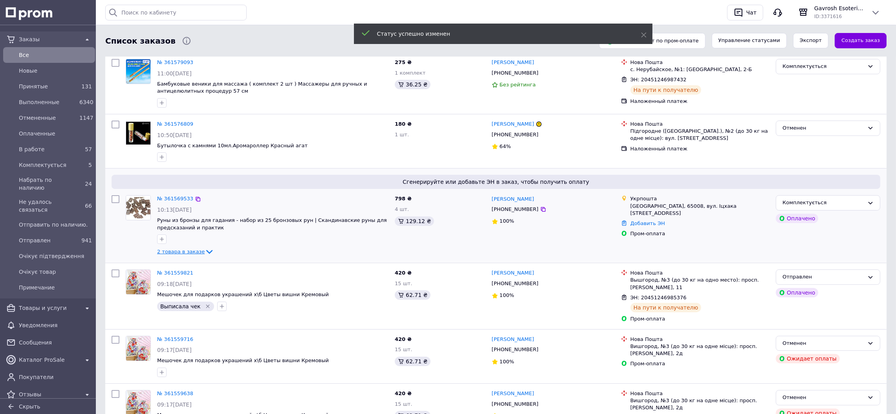
click at [186, 249] on span "2 товара в заказе" at bounding box center [181, 252] width 48 height 6
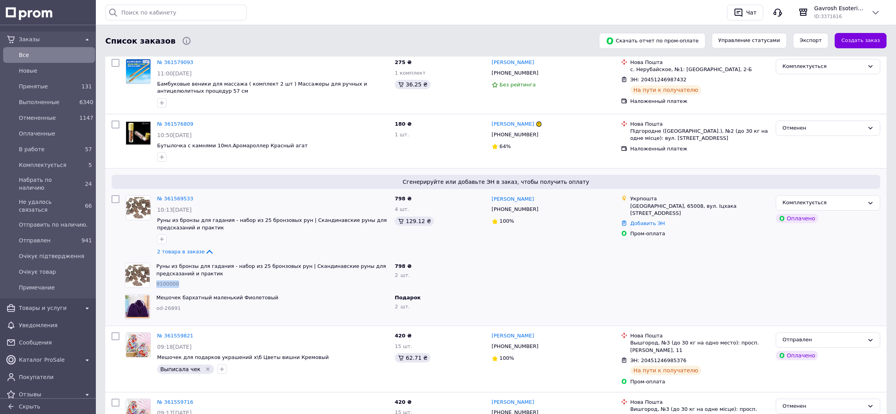
drag, startPoint x: 184, startPoint y: 280, endPoint x: 156, endPoint y: 278, distance: 27.9
click at [156, 280] on div "9100000" at bounding box center [272, 283] width 232 height 7
copy span "9100000"
click at [541, 207] on icon at bounding box center [543, 209] width 5 height 5
click at [159, 236] on icon "button" at bounding box center [162, 239] width 6 height 6
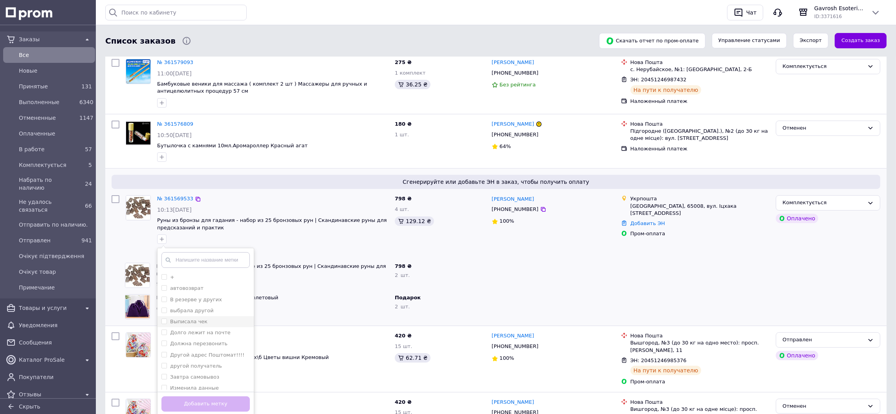
click at [215, 319] on li "Выписала чек" at bounding box center [205, 321] width 96 height 11
checkbox input "true"
click at [223, 396] on button "Добавить метку" at bounding box center [205, 403] width 88 height 15
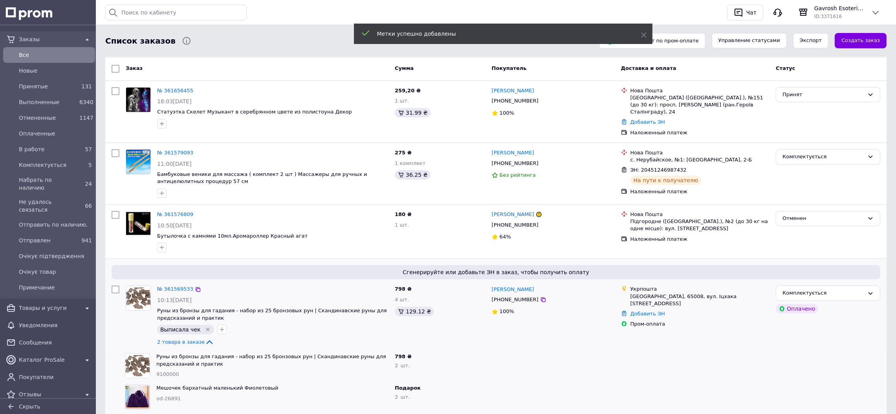
scroll to position [0, 0]
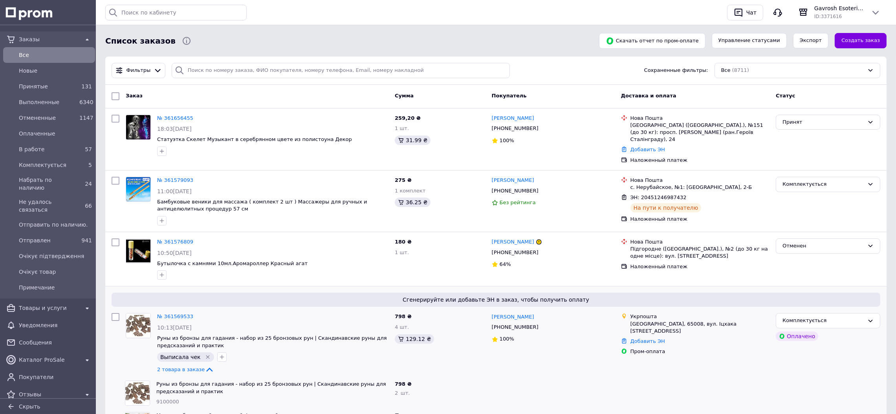
drag, startPoint x: 682, startPoint y: 191, endPoint x: 577, endPoint y: 97, distance: 141.3
click at [688, 195] on icon at bounding box center [691, 198] width 6 height 6
click at [161, 218] on button "button" at bounding box center [161, 220] width 9 height 9
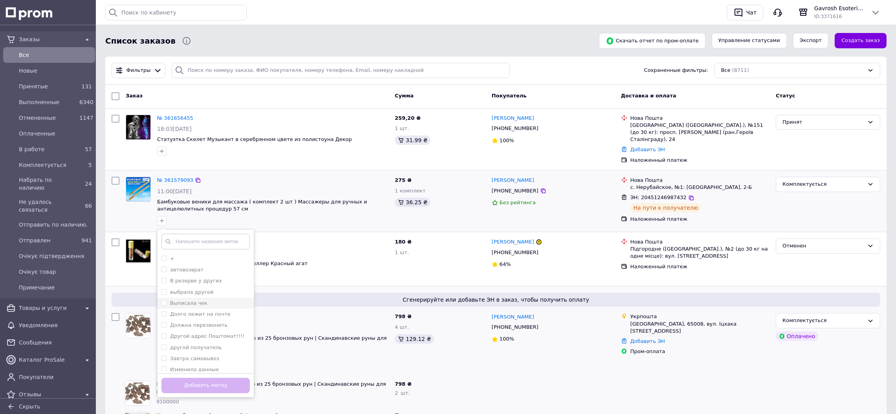
click at [195, 300] on label "Выписала чек" at bounding box center [188, 303] width 37 height 6
checkbox input "true"
click at [218, 378] on button "Добавить метку" at bounding box center [205, 385] width 88 height 15
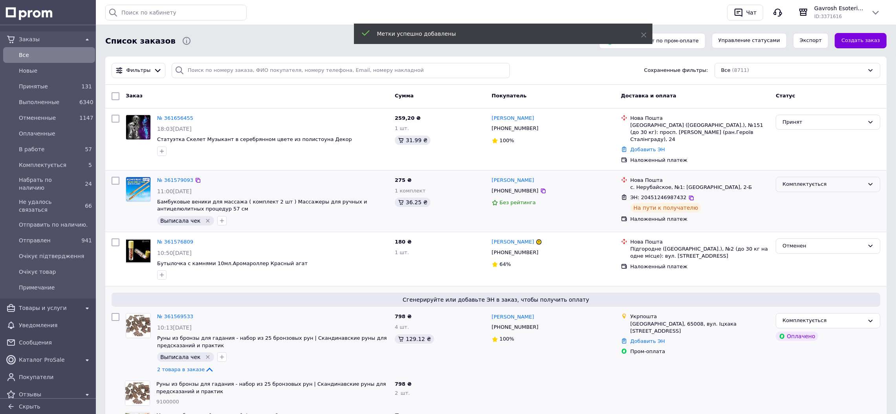
click at [791, 181] on div "Комплектується" at bounding box center [823, 184] width 82 height 8
click at [803, 249] on li "Отправлен" at bounding box center [828, 256] width 104 height 15
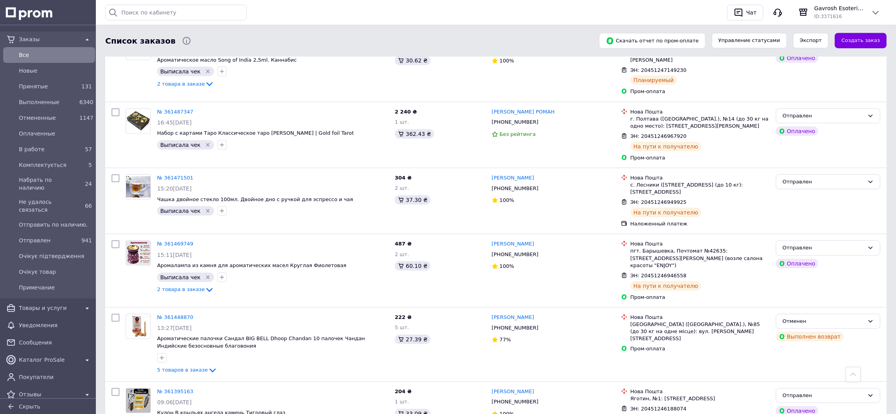
scroll to position [1125, 0]
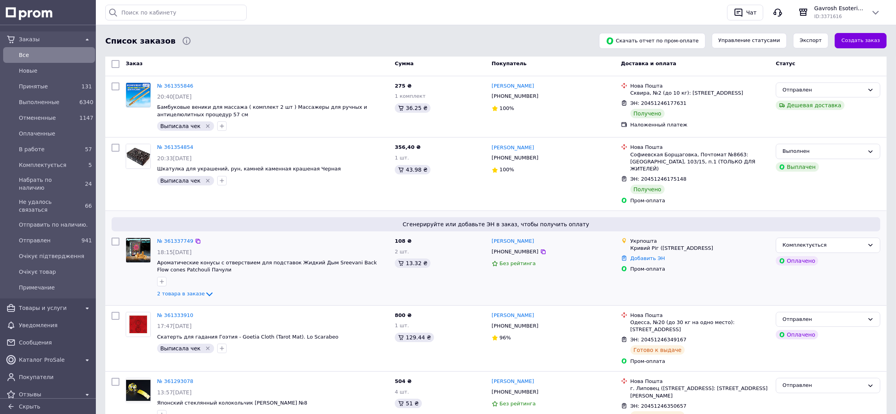
scroll to position [59, 0]
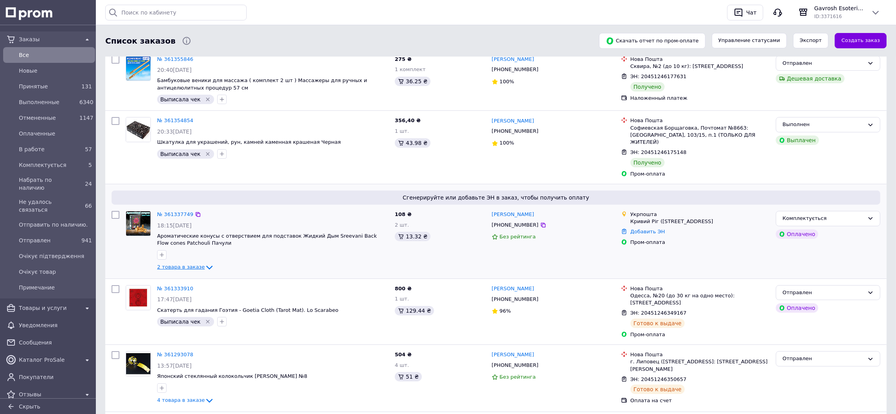
click at [205, 263] on icon at bounding box center [209, 267] width 9 height 9
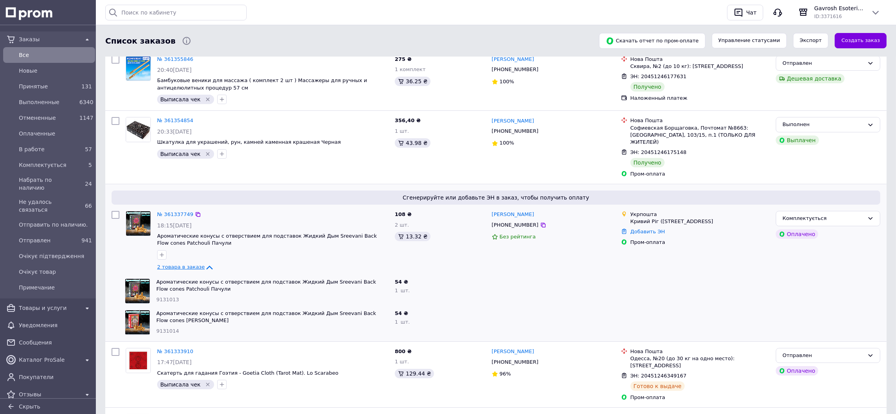
drag, startPoint x: 535, startPoint y: 221, endPoint x: 530, endPoint y: 214, distance: 9.0
click at [541, 223] on icon at bounding box center [543, 225] width 5 height 5
click at [161, 252] on icon "button" at bounding box center [162, 255] width 6 height 6
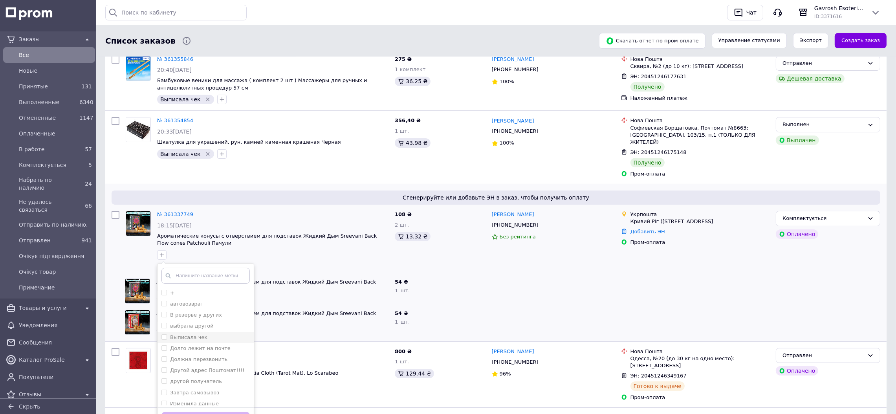
click at [185, 334] on label "Выписала чек" at bounding box center [188, 337] width 37 height 6
checkbox input "true"
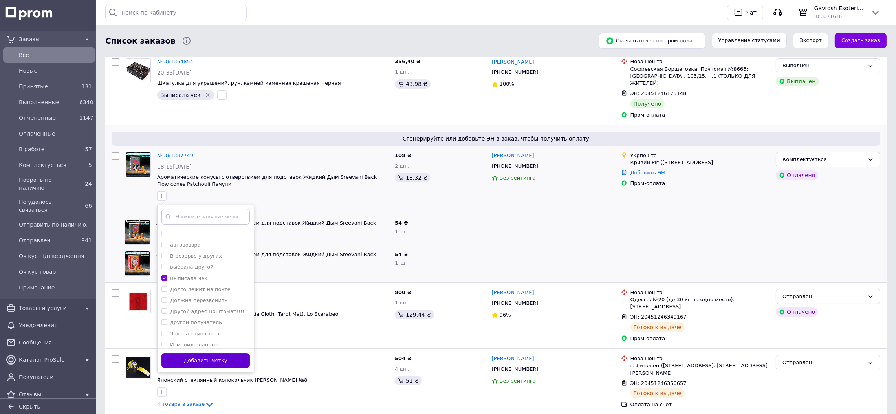
click at [239, 355] on button "Добавить метку" at bounding box center [205, 360] width 88 height 15
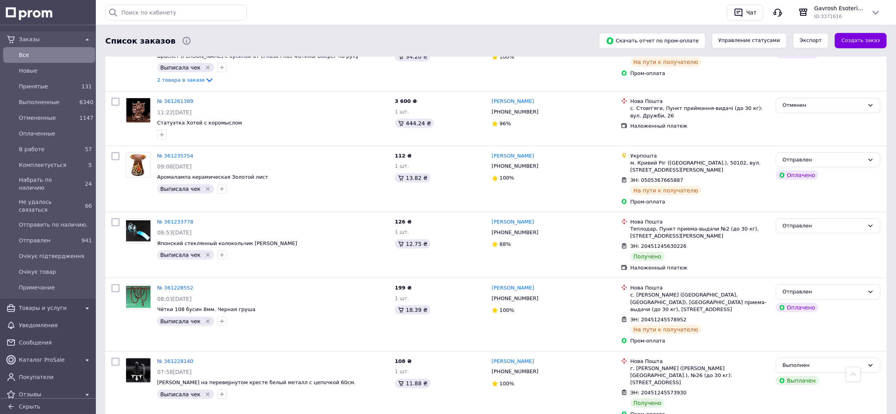
scroll to position [648, 0]
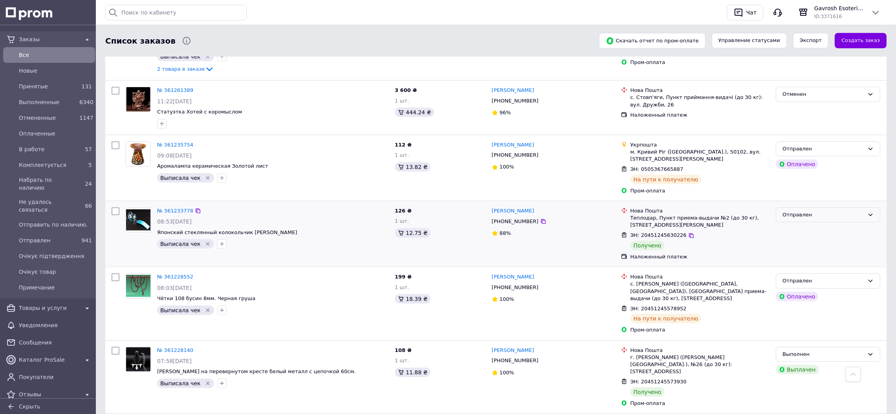
click at [781, 209] on div "Отправлен" at bounding box center [828, 214] width 104 height 15
click at [788, 239] on li "Выполнен" at bounding box center [828, 245] width 104 height 15
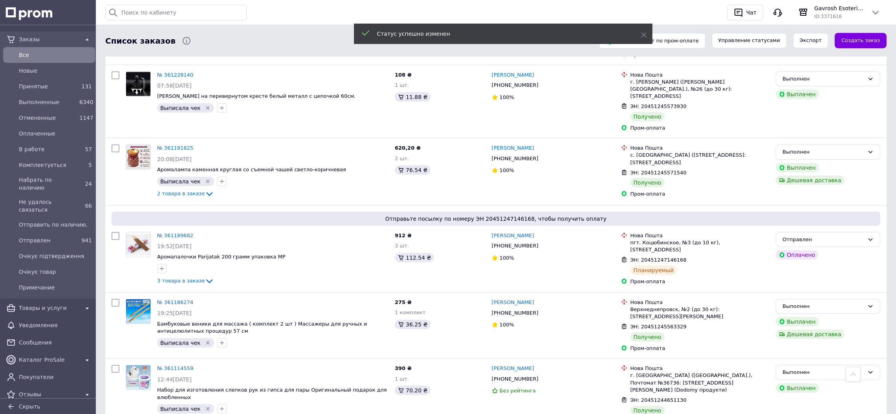
scroll to position [943, 0]
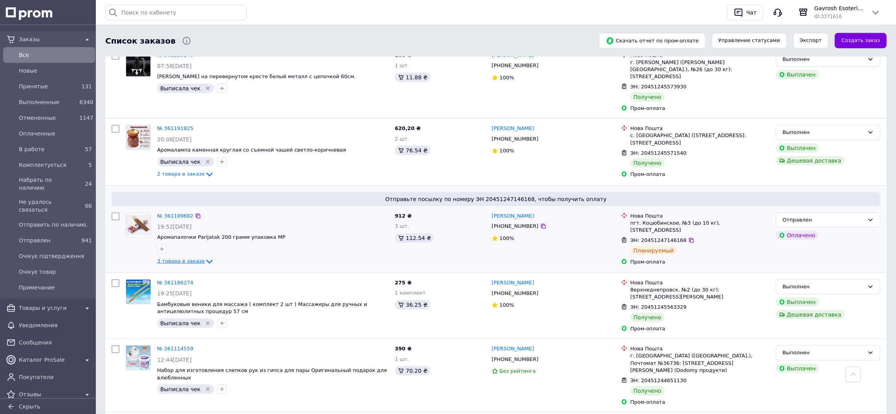
click at [184, 258] on span "3 товара в заказе" at bounding box center [181, 261] width 48 height 6
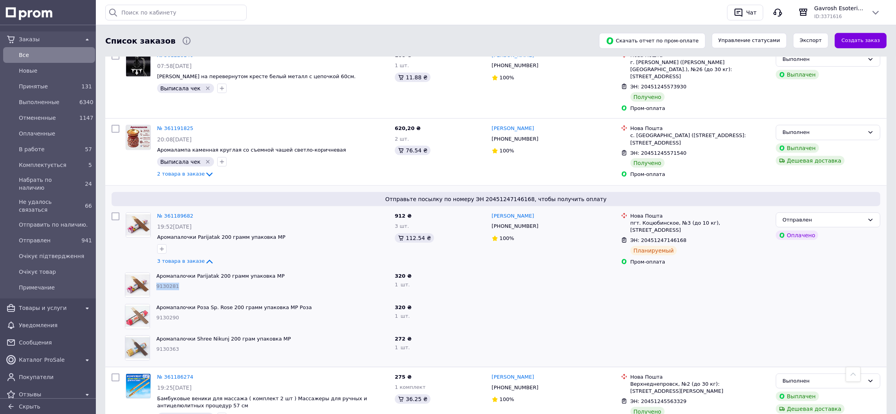
drag, startPoint x: 178, startPoint y: 269, endPoint x: 157, endPoint y: 273, distance: 22.0
click at [157, 283] on div "9130281" at bounding box center [272, 286] width 232 height 7
copy span "9130281"
drag, startPoint x: 170, startPoint y: 306, endPoint x: 155, endPoint y: 304, distance: 15.4
click at [155, 304] on div "Аромапалочки Роза Sp. Rose 200 грамм упаковка MP Роза 9130290" at bounding box center [272, 316] width 238 height 31
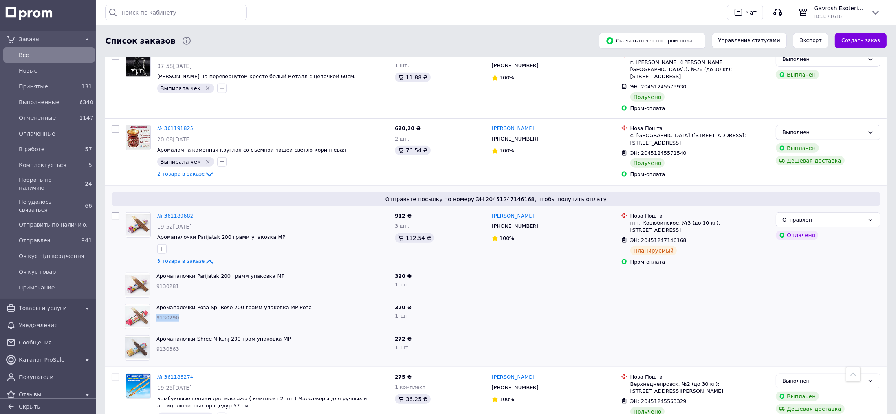
copy span "9130290"
drag, startPoint x: 182, startPoint y: 335, endPoint x: 154, endPoint y: 337, distance: 27.6
click at [154, 337] on div "Аромапалочки Shree Nikunj 200 грам упаковка MP 9130363" at bounding box center [272, 347] width 238 height 31
copy span "9130363"
click at [540, 223] on icon at bounding box center [543, 226] width 6 height 6
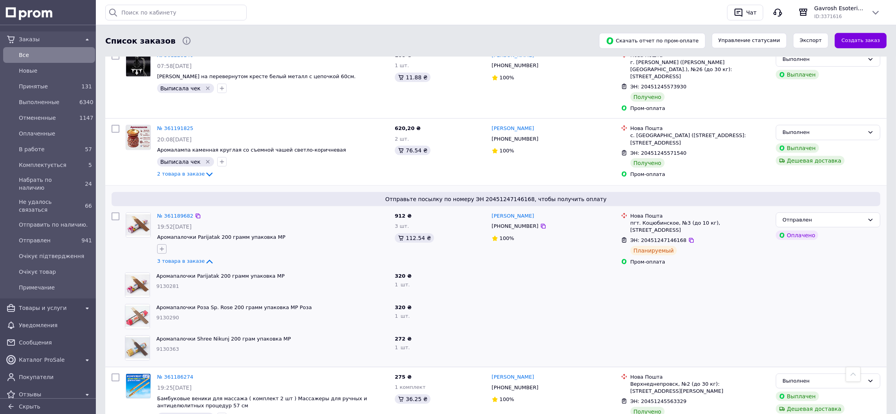
click at [162, 244] on button "button" at bounding box center [161, 248] width 9 height 9
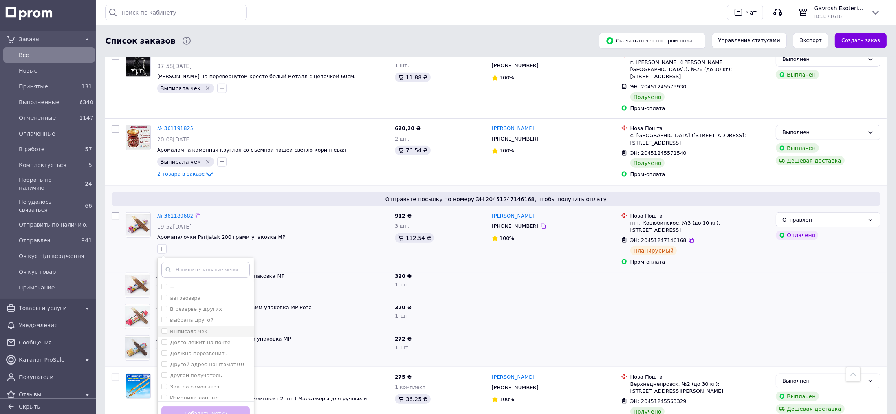
click at [172, 328] on label "Выписала чек" at bounding box center [188, 331] width 37 height 6
checkbox input "true"
click at [224, 406] on button "Добавить метку" at bounding box center [205, 413] width 88 height 15
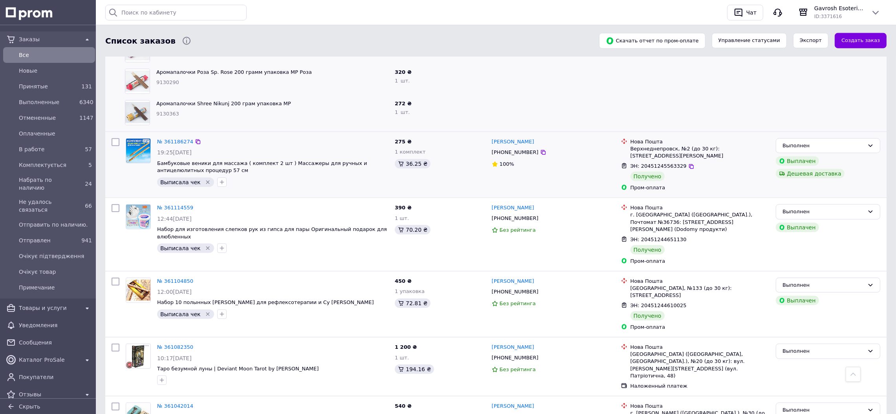
scroll to position [1238, 0]
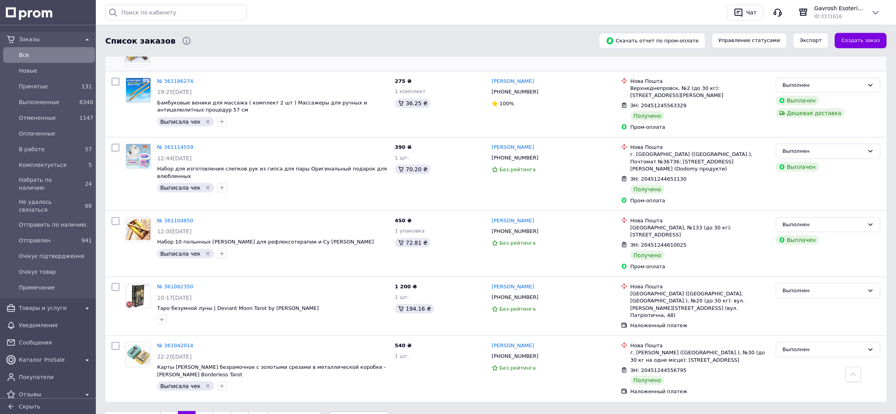
click at [161, 411] on link "1" at bounding box center [169, 419] width 18 height 16
